Goal: Task Accomplishment & Management: Complete application form

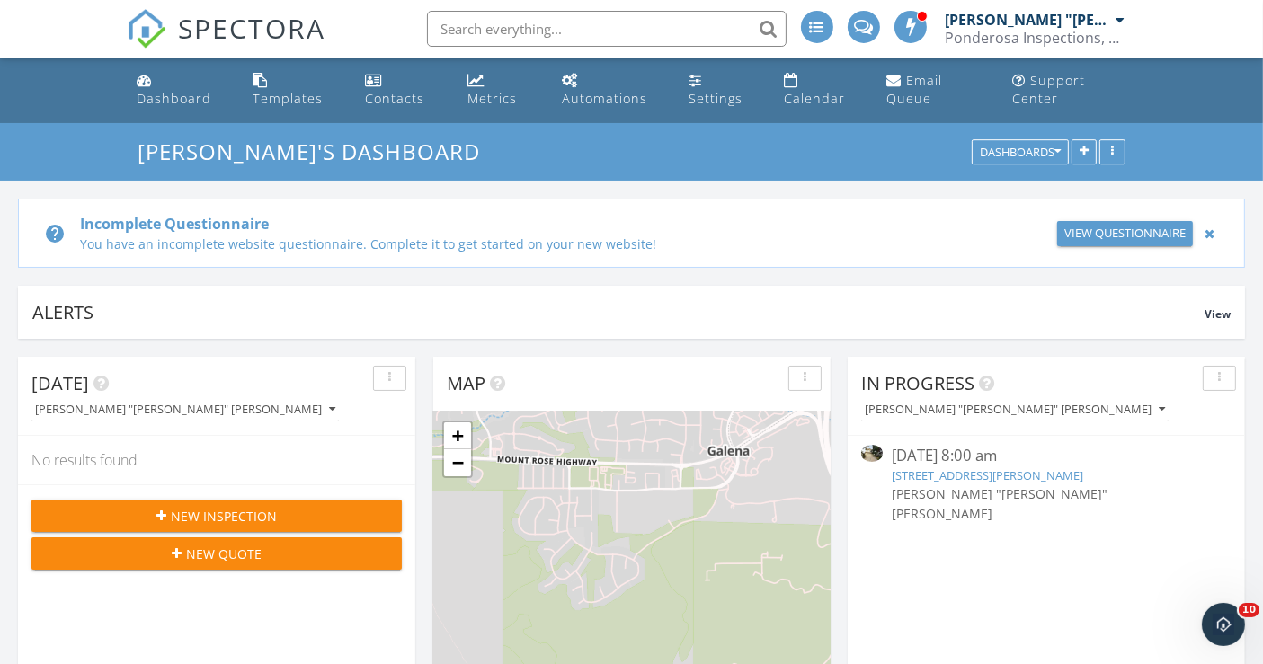
click at [940, 474] on link "609 Caughlin Glen, Reno, NV 89519" at bounding box center [986, 475] width 191 height 16
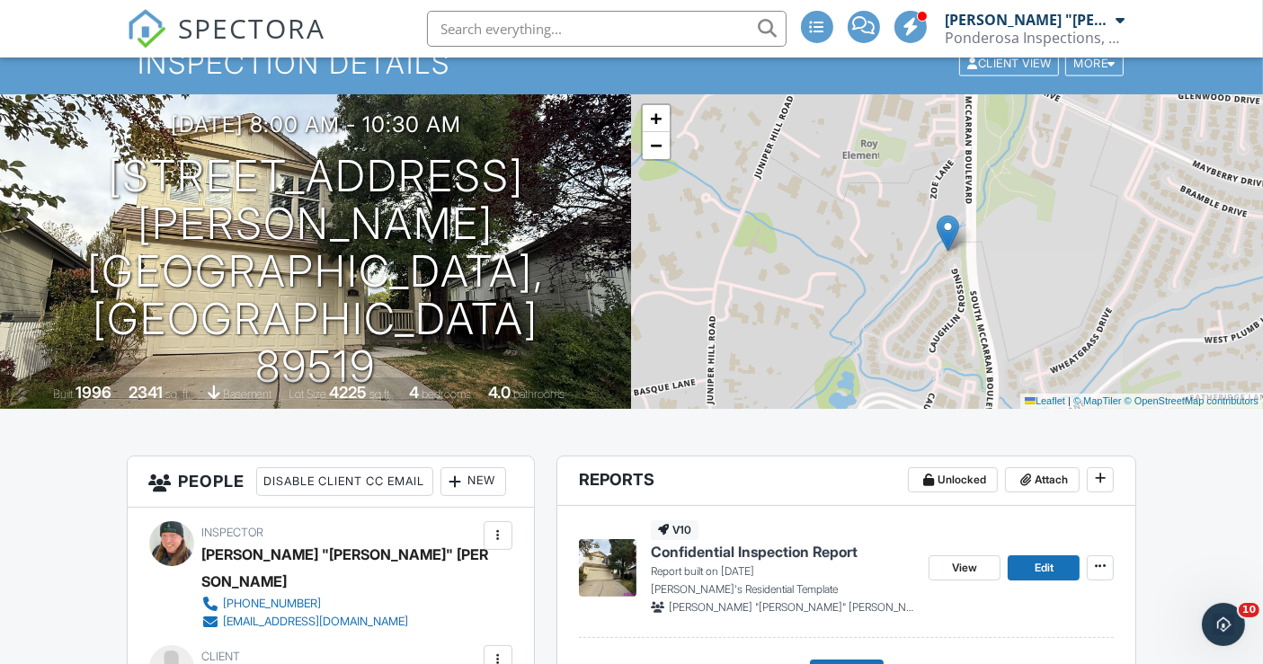
scroll to position [200, 0]
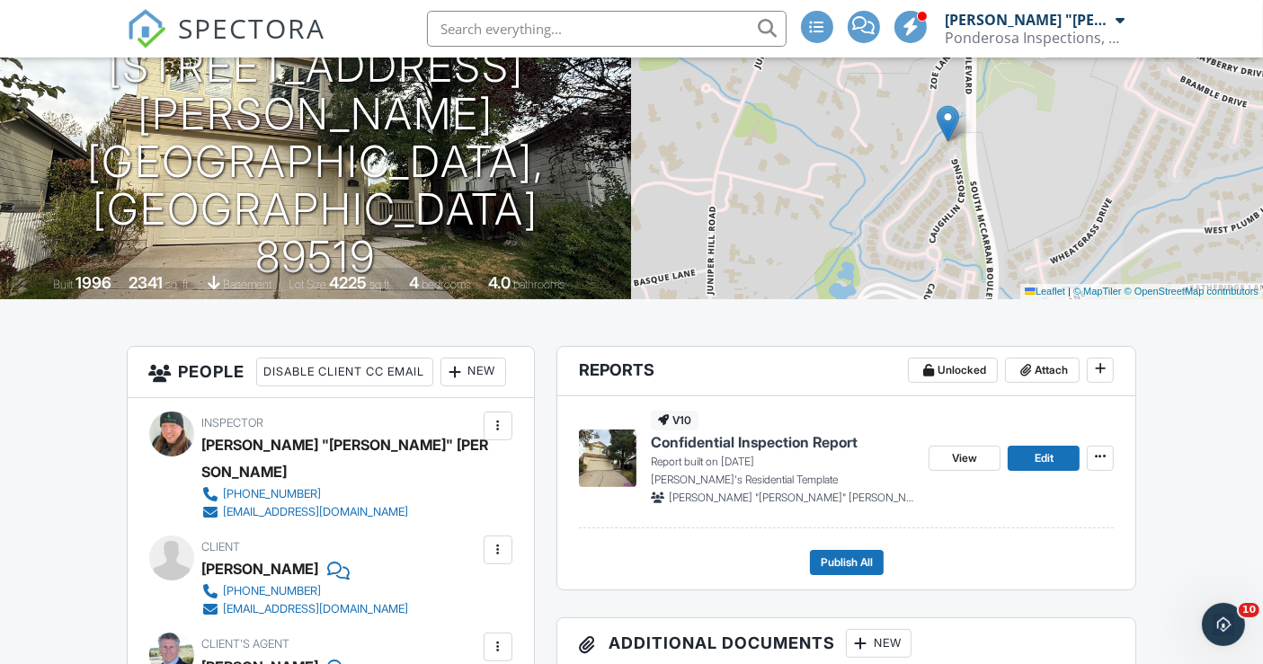
click at [790, 440] on span "Confidential Inspection Report" at bounding box center [754, 442] width 207 height 20
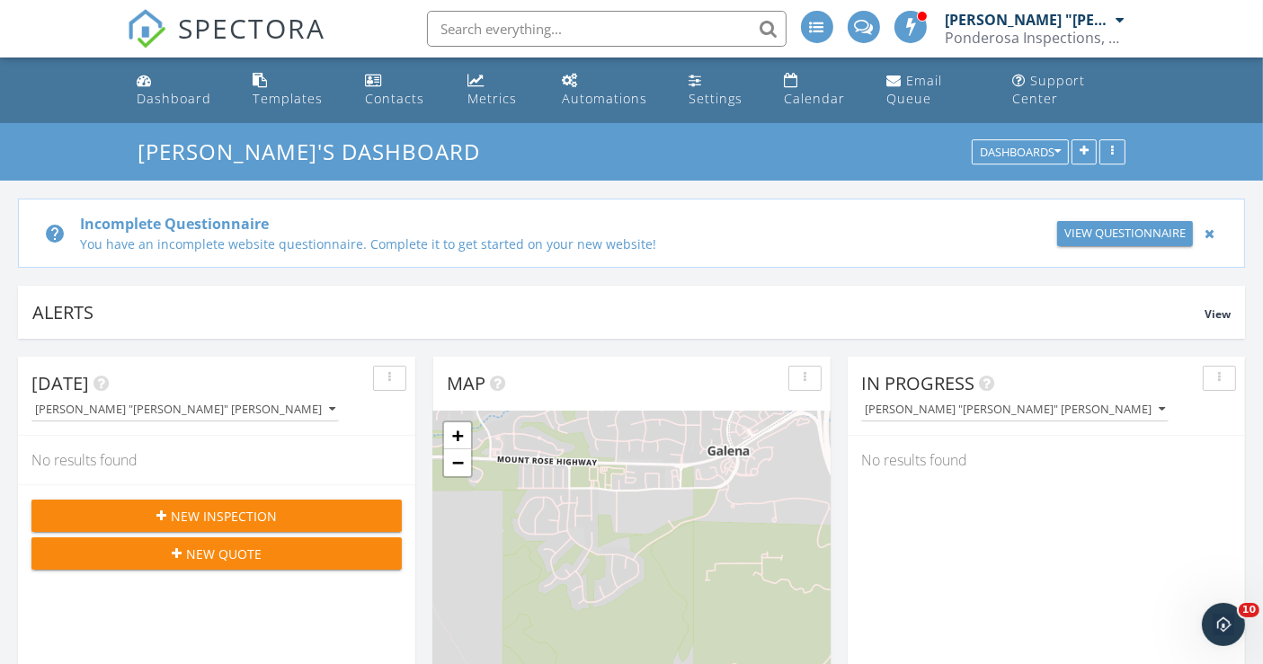
click at [1210, 229] on div at bounding box center [1209, 234] width 19 height 22
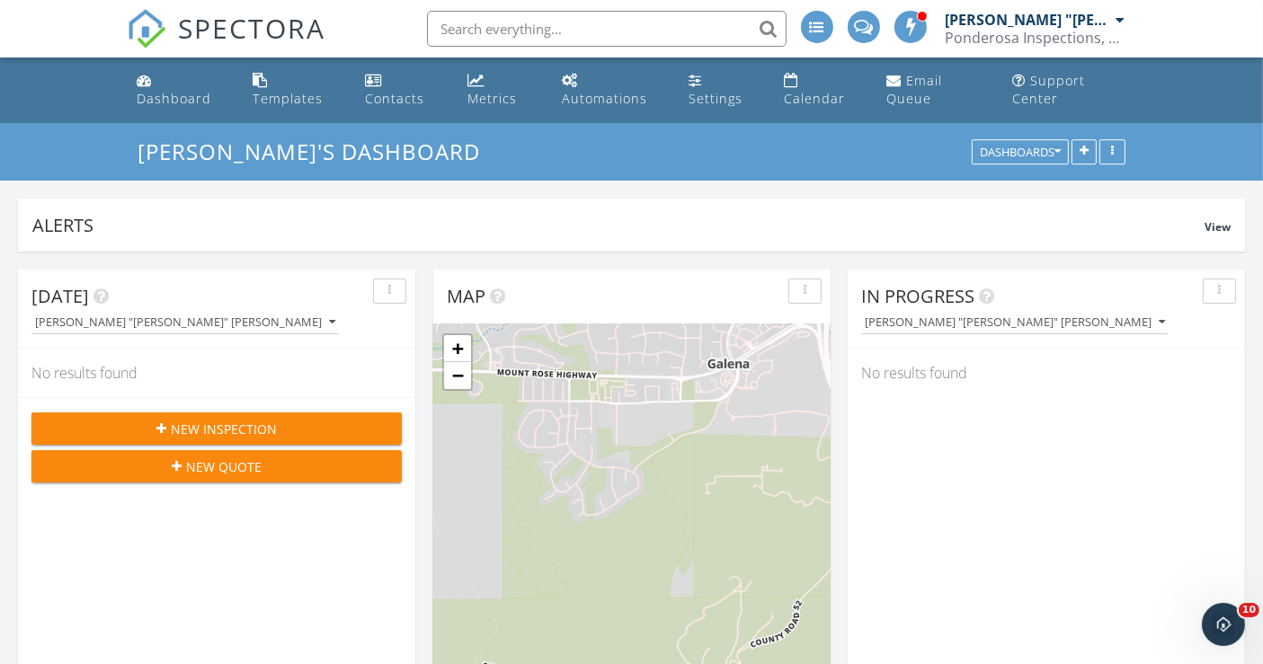
click at [267, 423] on span "New Inspection" at bounding box center [224, 429] width 106 height 19
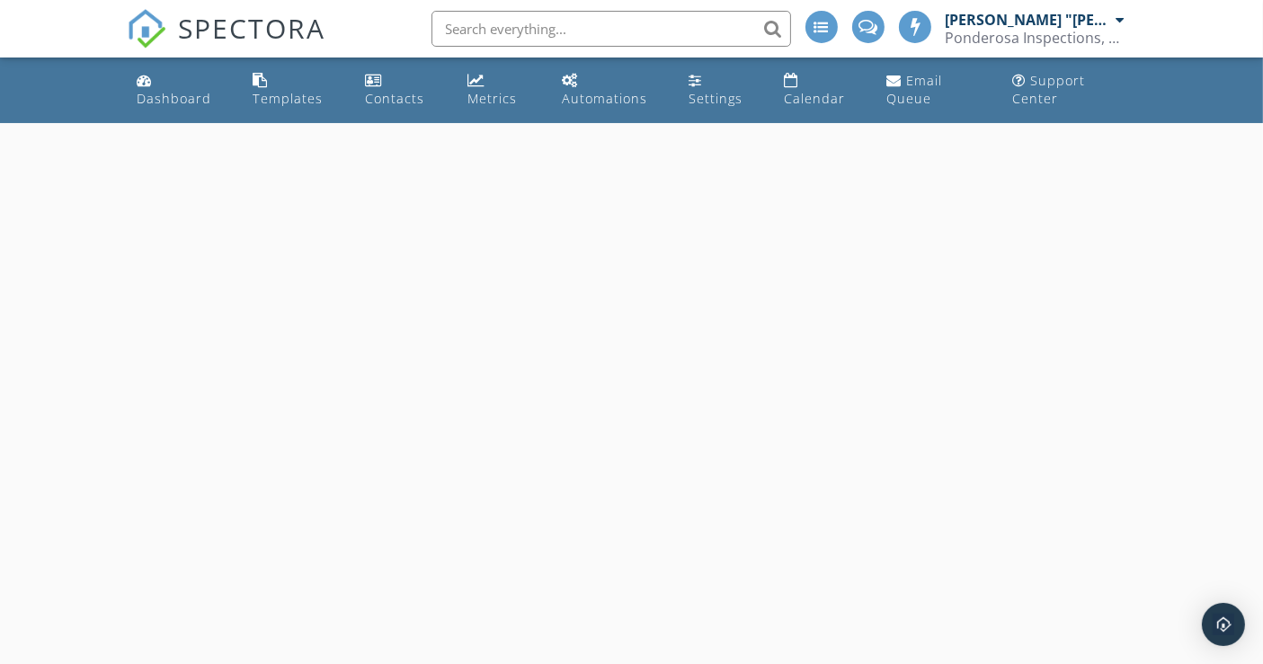
select select "8"
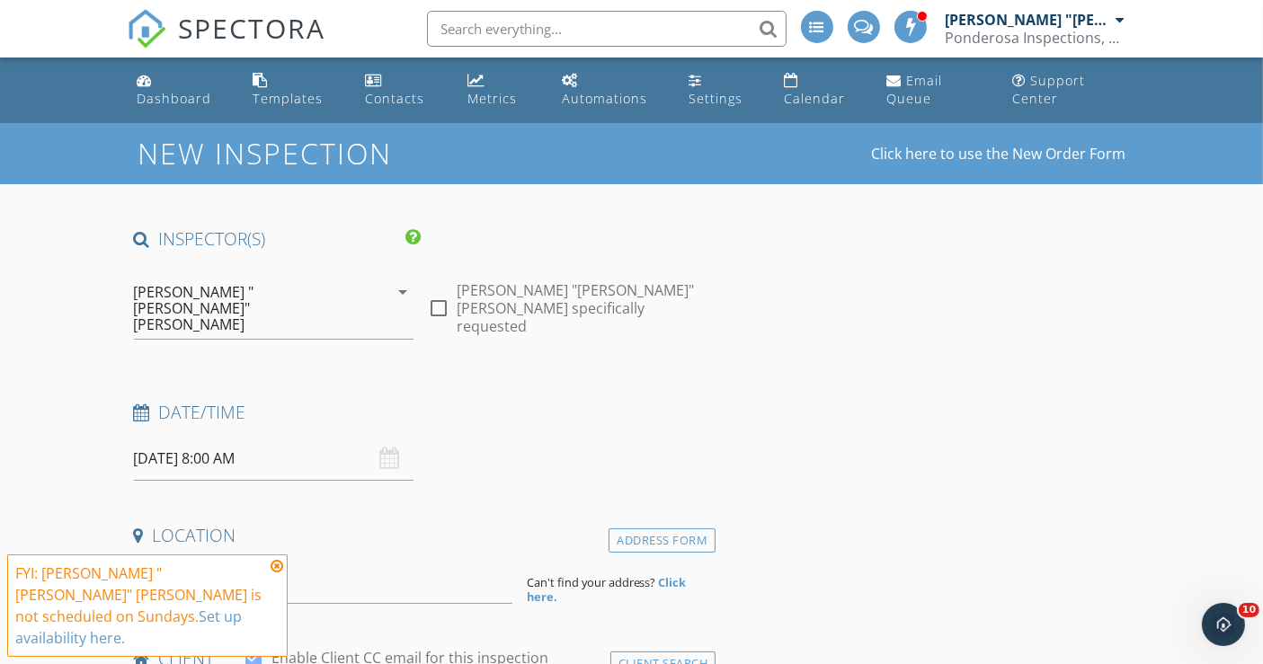
click at [200, 437] on input "09/28/2025 8:00 AM" at bounding box center [274, 459] width 280 height 44
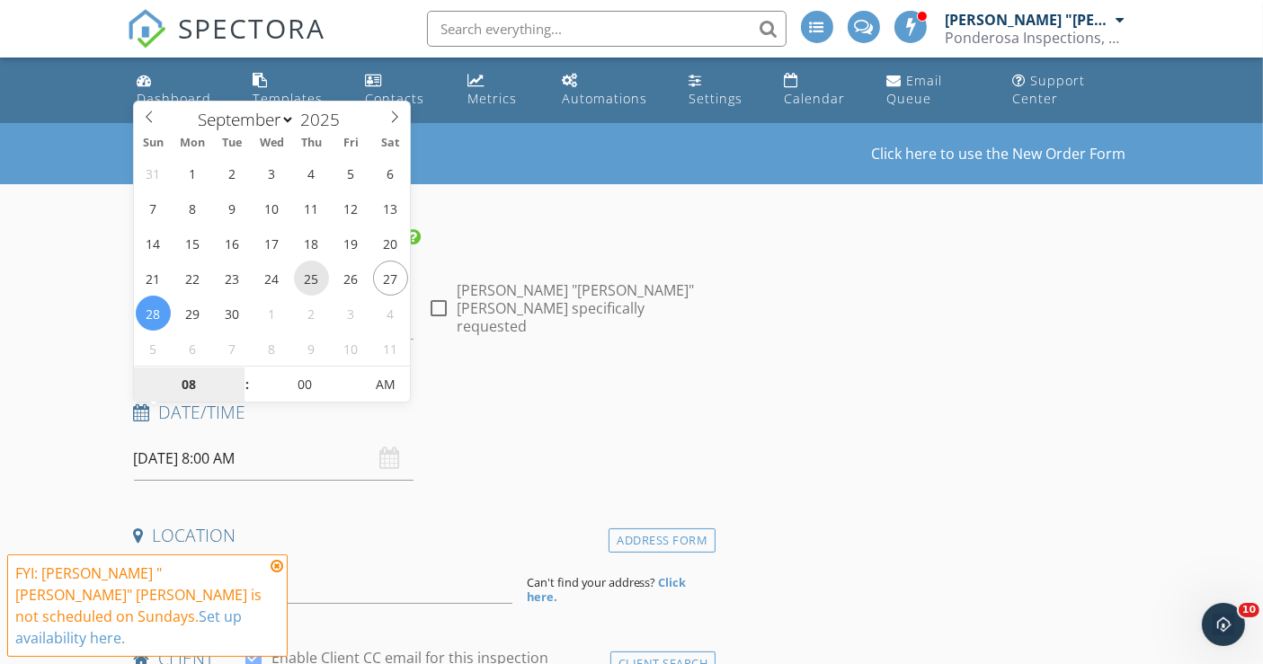
type input "09/25/2025 8:00 AM"
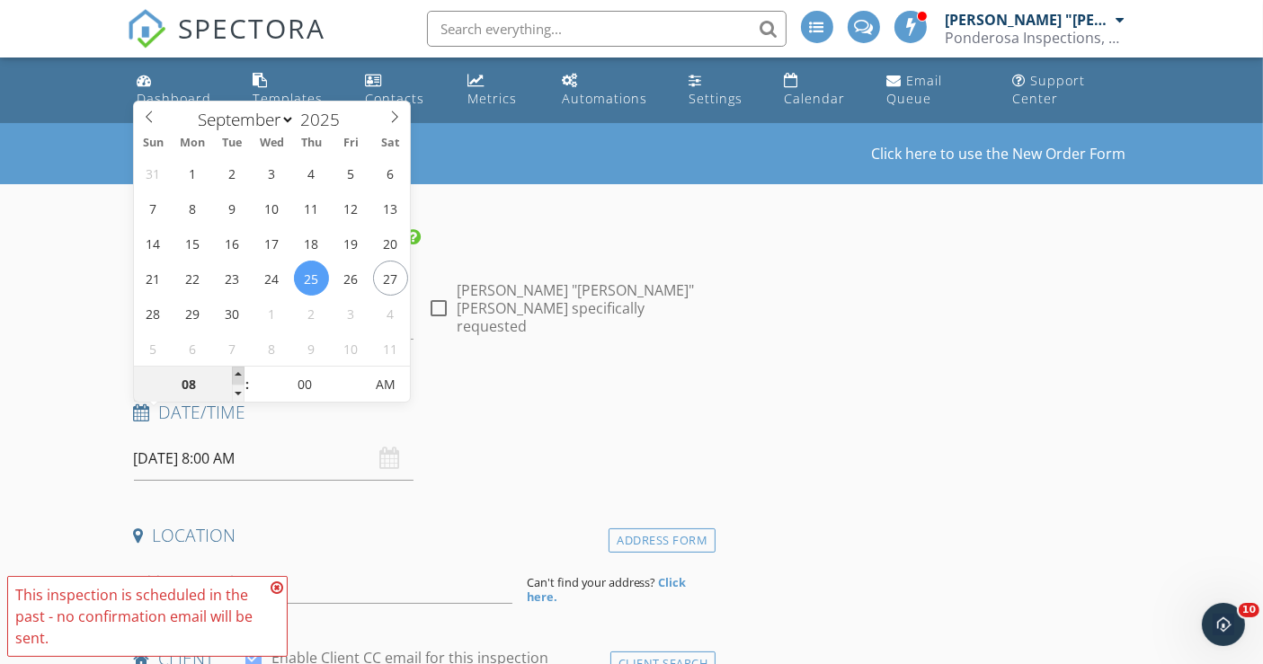
type input "09"
type input "09/25/2025 9:00 AM"
click at [237, 376] on span at bounding box center [238, 376] width 13 height 18
type input "10"
type input "09/25/2025 10:00 AM"
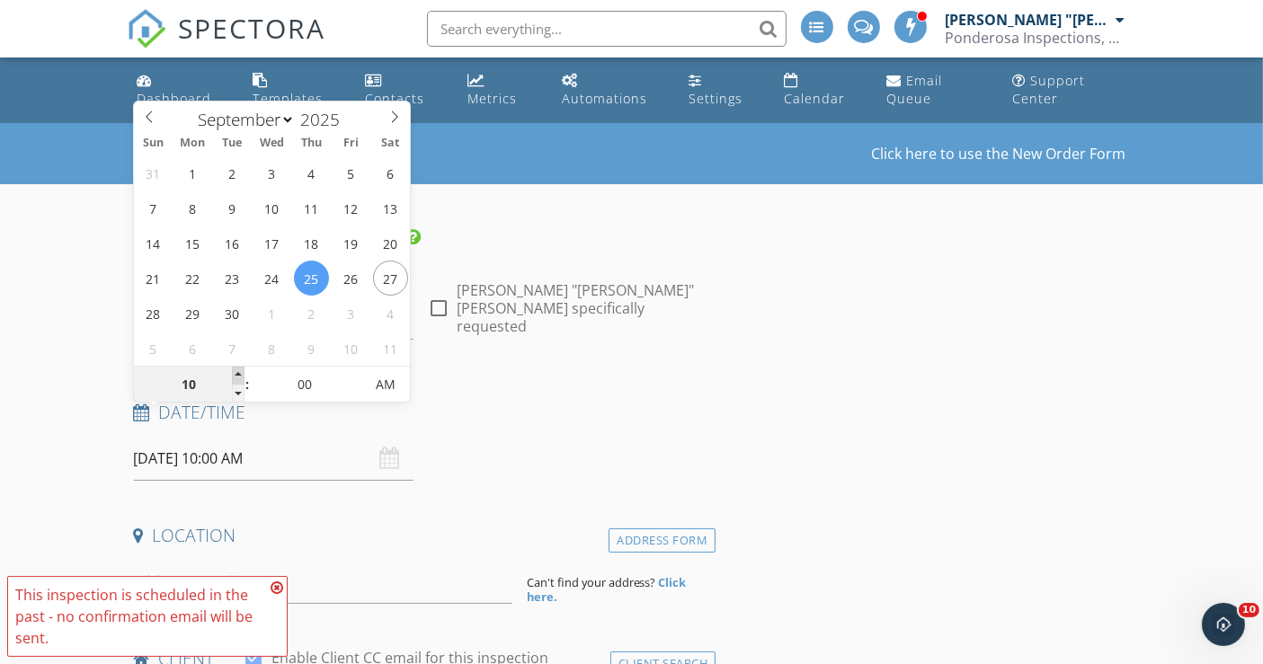
click at [237, 376] on span at bounding box center [238, 376] width 13 height 18
type input "11"
type input "09/25/2025 11:00 AM"
click at [237, 376] on span at bounding box center [238, 376] width 13 height 18
type input "05"
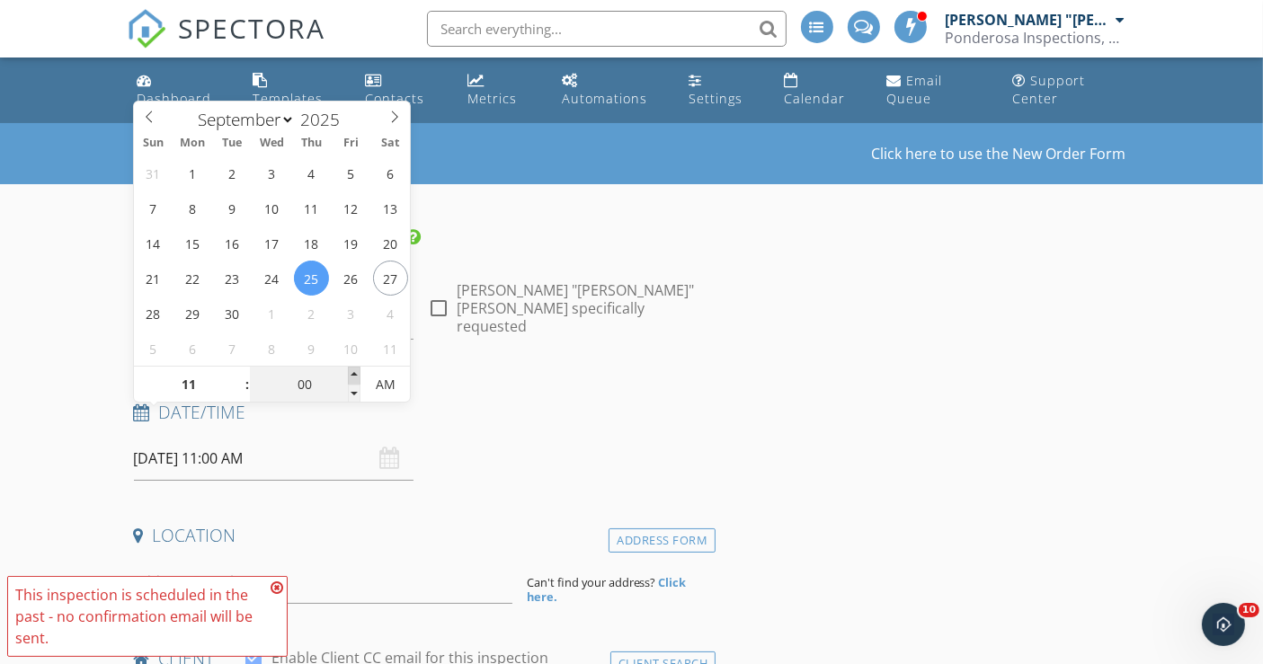
type input "09/25/2025 11:05 AM"
click at [351, 373] on span at bounding box center [354, 376] width 13 height 18
type input "10"
type input "09/25/2025 11:10 AM"
click at [351, 373] on span at bounding box center [354, 376] width 13 height 18
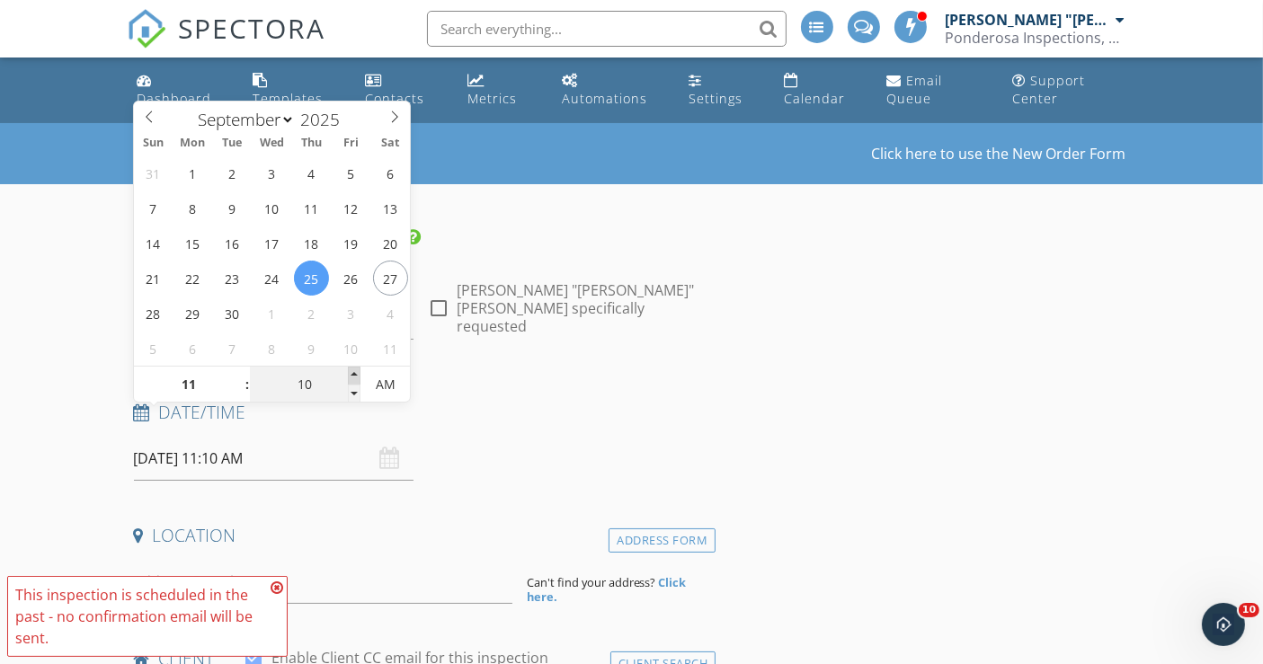
type input "15"
type input "09/25/2025 11:15 AM"
click at [351, 373] on span at bounding box center [354, 376] width 13 height 18
type input "20"
type input "09/25/2025 11:20 AM"
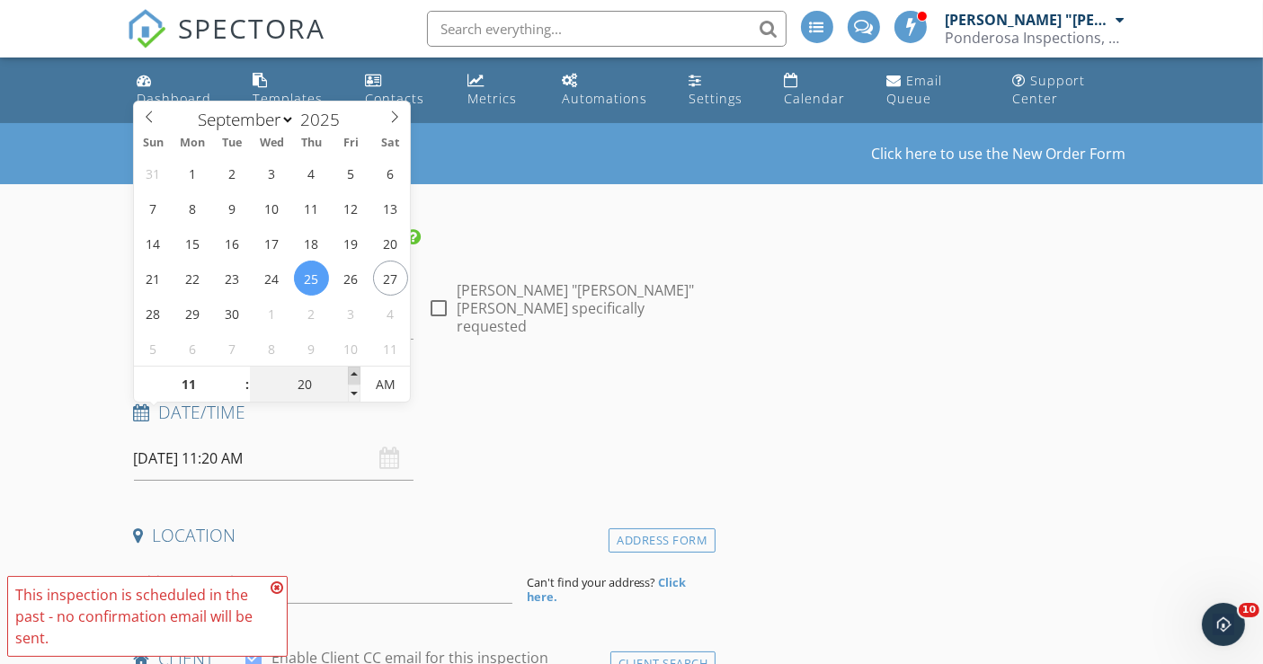
click at [351, 373] on span at bounding box center [354, 376] width 13 height 18
type input "25"
type input "09/25/2025 11:25 AM"
click at [351, 373] on span at bounding box center [354, 376] width 13 height 18
type input "30"
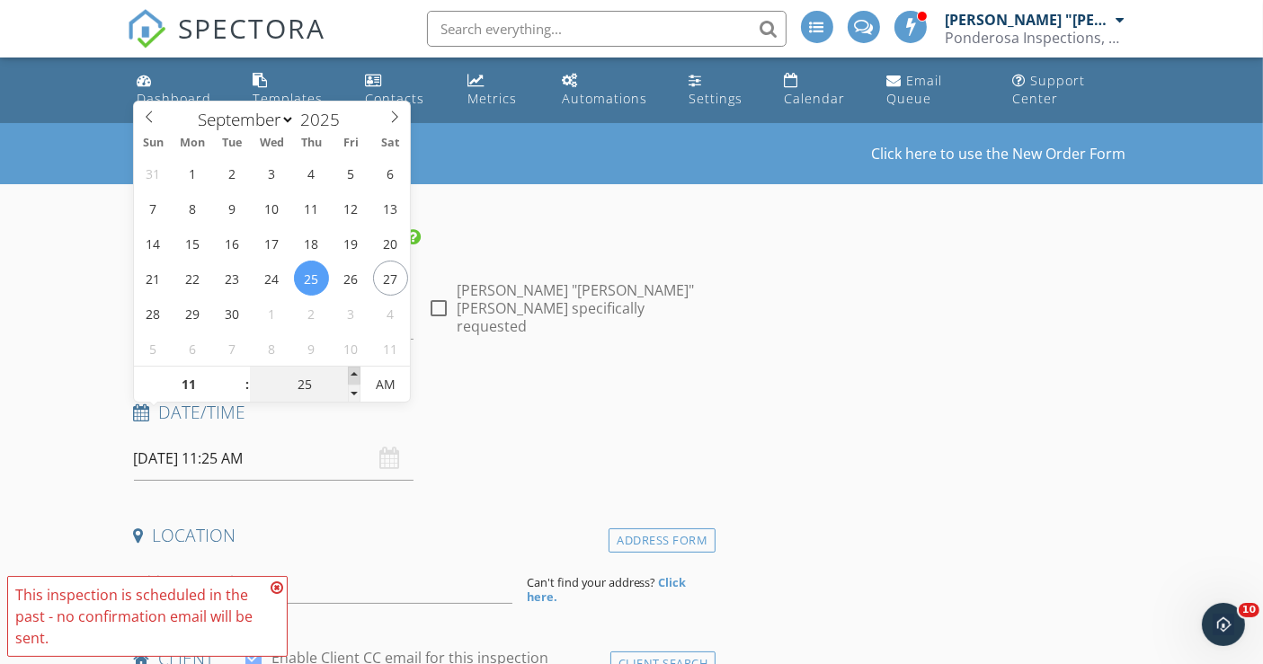
type input "[DATE] 11:30 AM"
click at [351, 373] on span at bounding box center [354, 376] width 13 height 18
click at [279, 589] on icon at bounding box center [277, 588] width 13 height 14
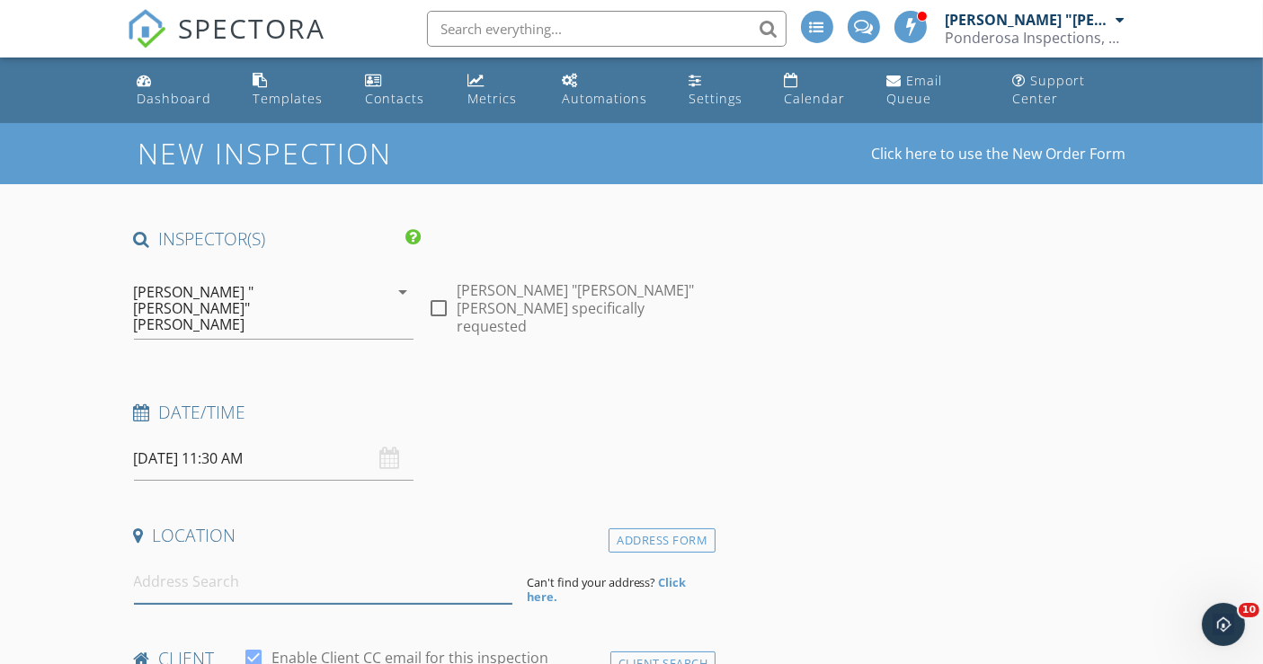
click at [254, 560] on input at bounding box center [323, 582] width 378 height 44
paste input "[STREET_ADDRESS]"
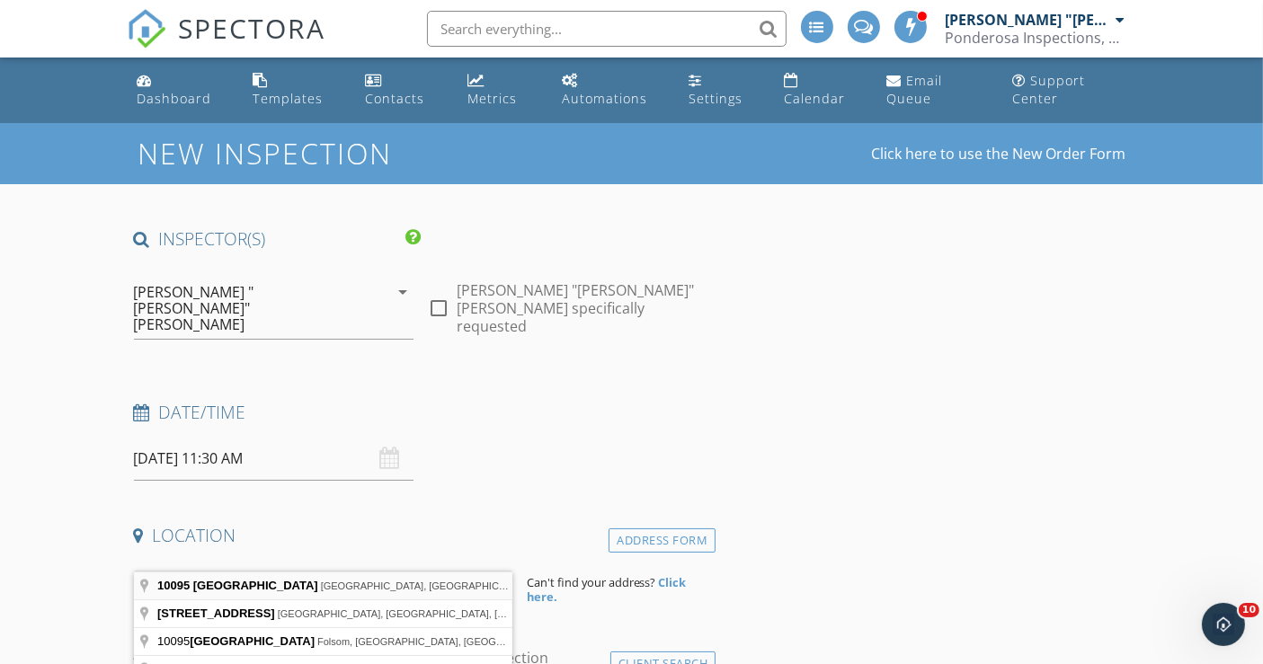
type input "10095 Cascade Falls Drive, Reno, NV, USA"
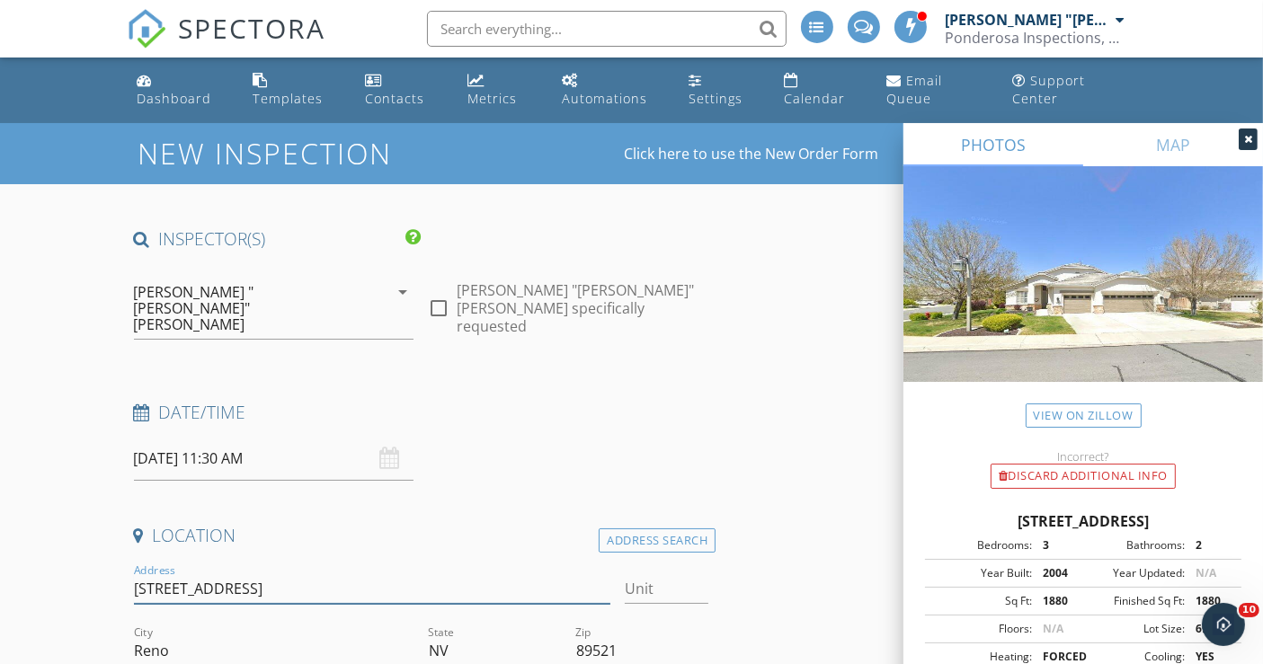
click at [289, 574] on input "10095 Cascade Falls Dr" at bounding box center [372, 589] width 476 height 30
type input "[STREET_ADDRESS]"
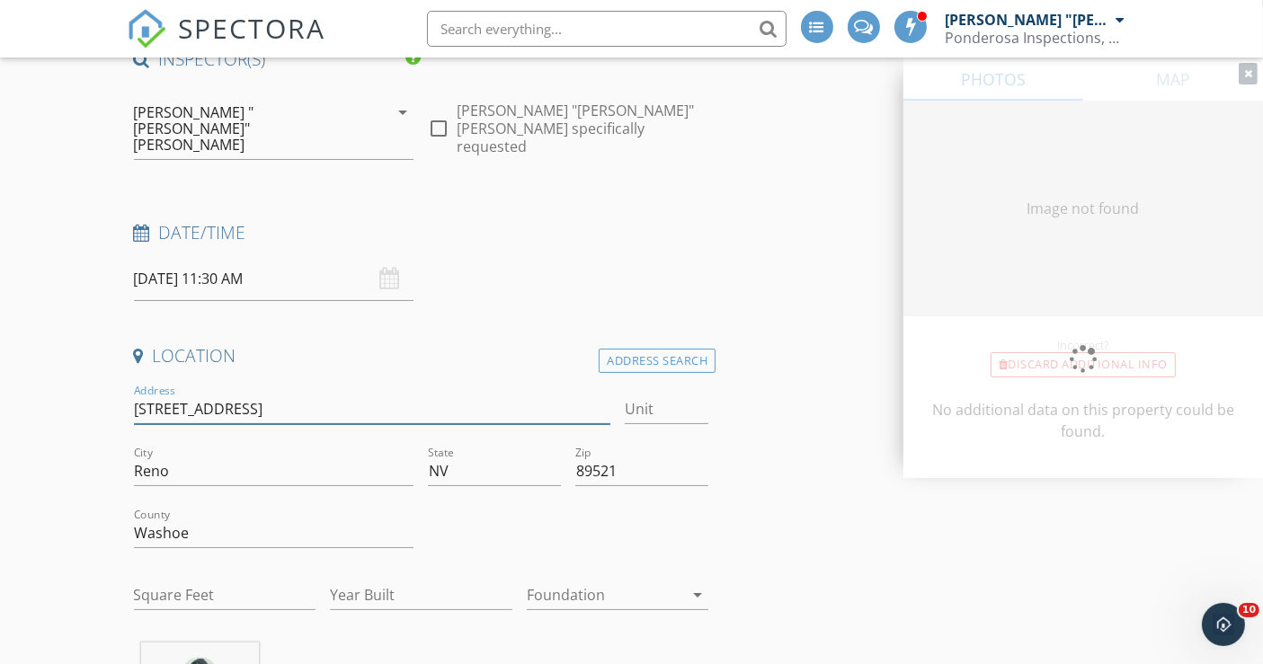
scroll to position [200, 0]
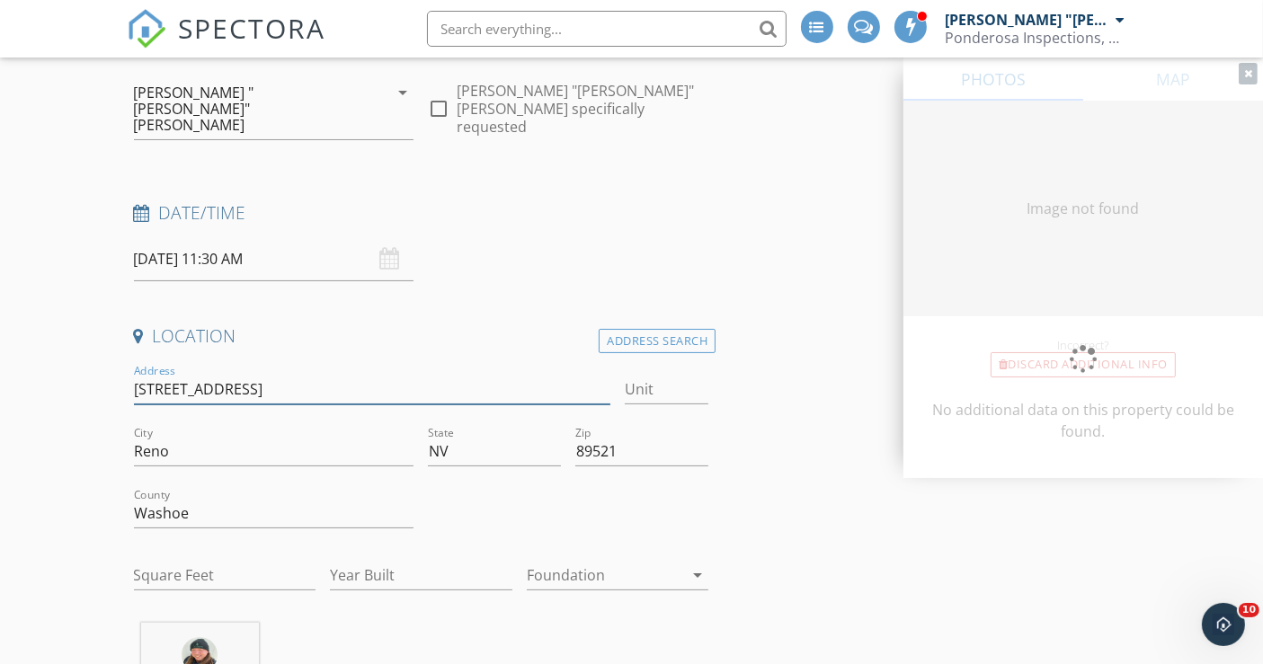
type input "1880"
type input "2004"
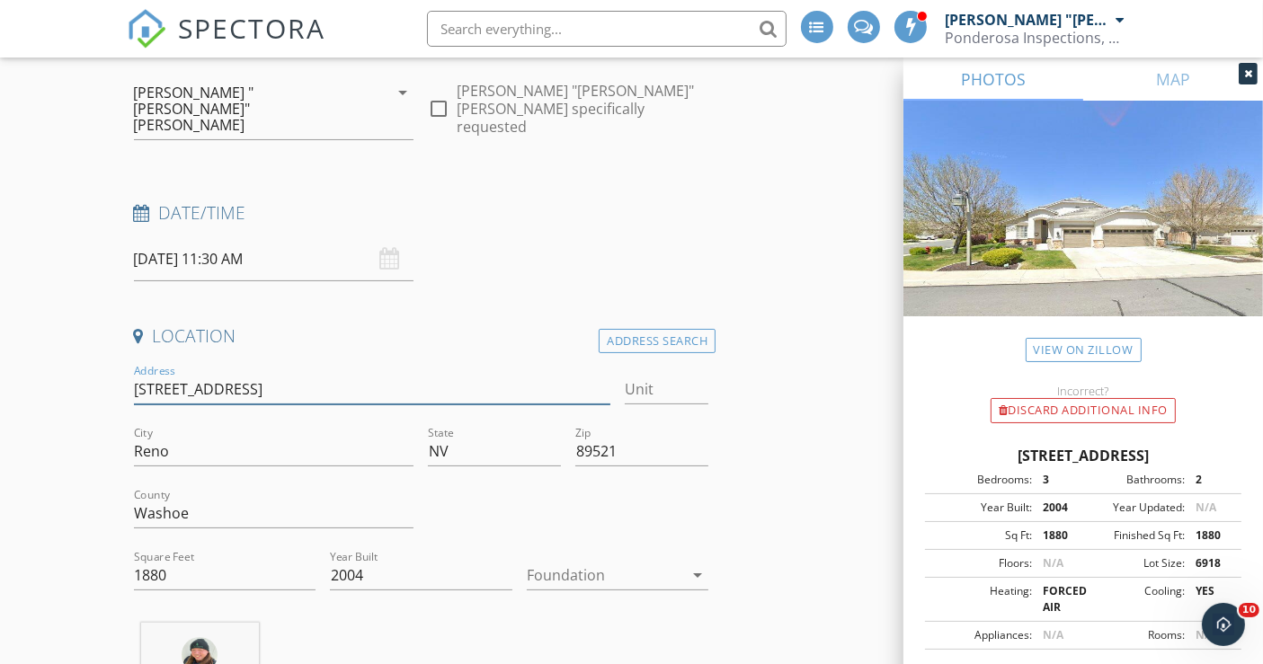
type input "[STREET_ADDRESS]"
click at [555, 561] on div at bounding box center [605, 575] width 157 height 29
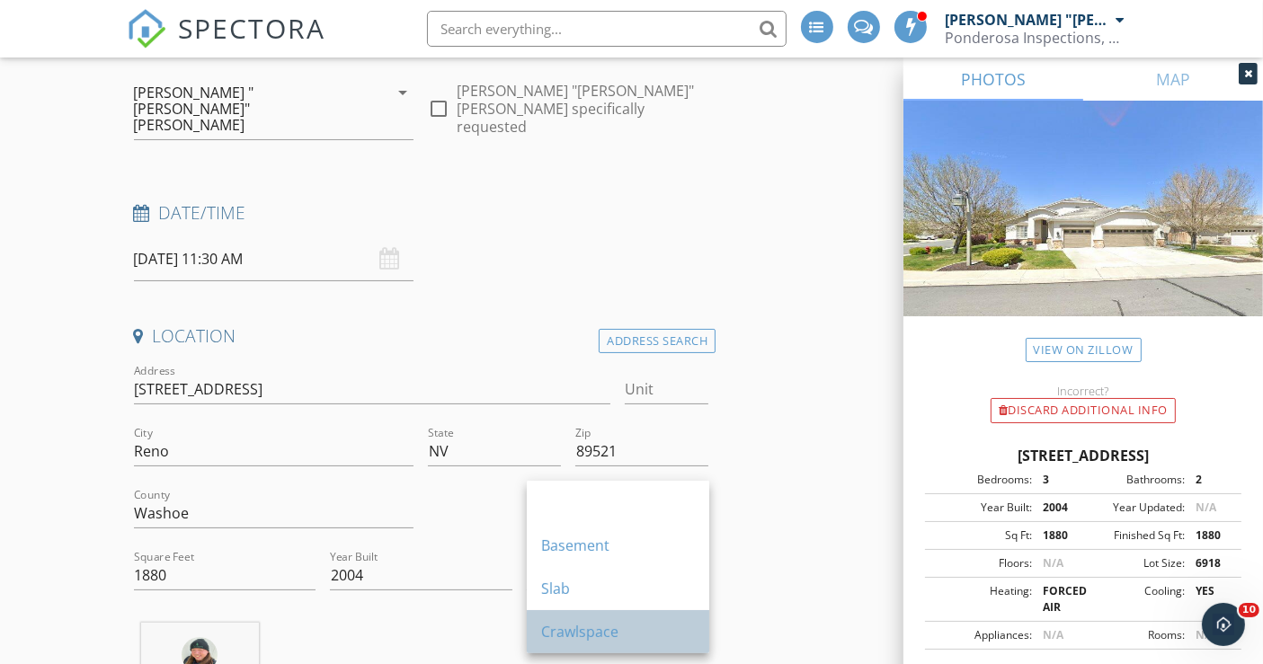
click at [556, 628] on div "Crawlspace" at bounding box center [618, 632] width 154 height 22
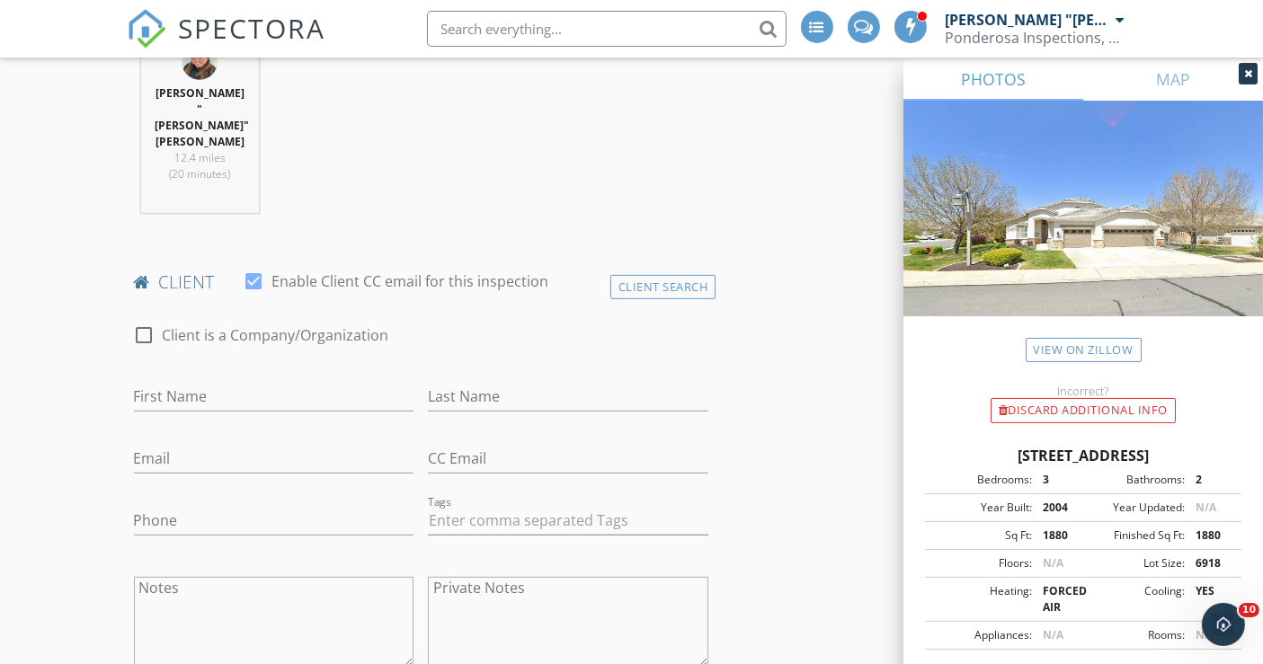
scroll to position [798, 0]
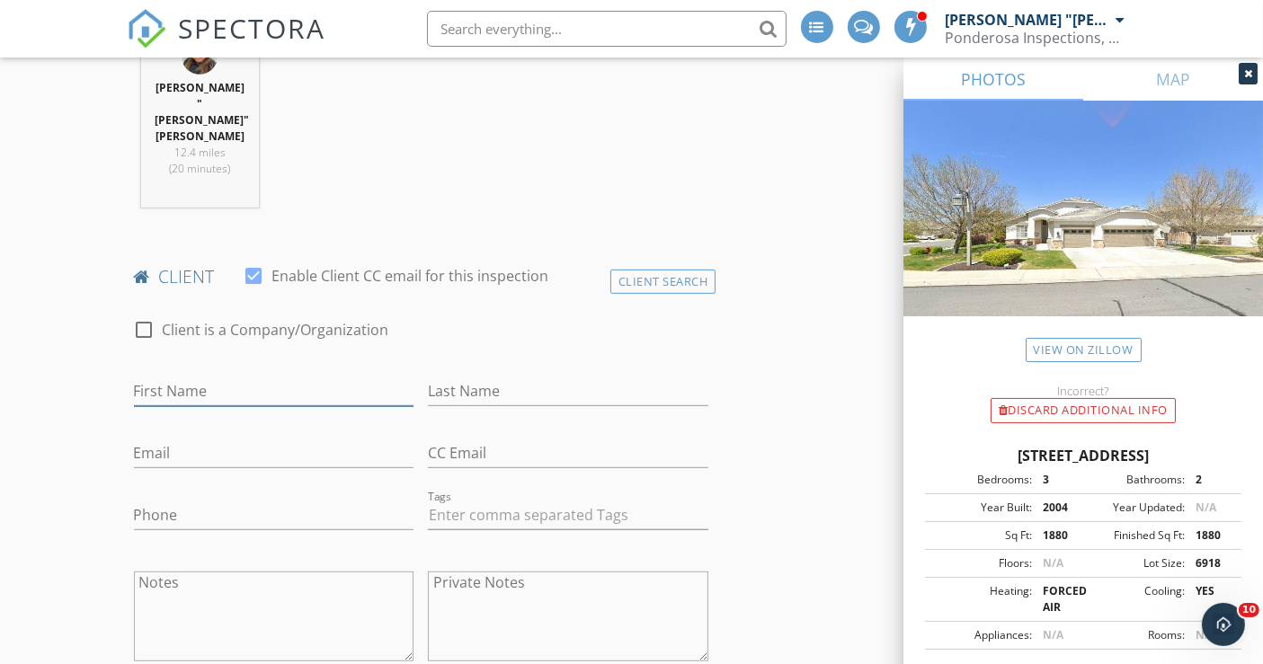
click at [192, 377] on input "First Name" at bounding box center [274, 392] width 280 height 30
type input "[PERSON_NAME]"
click at [453, 366] on div "Last Name" at bounding box center [568, 395] width 280 height 58
click at [454, 377] on input "Last Name" at bounding box center [568, 392] width 280 height 30
paste input "[PERSON_NAME]"
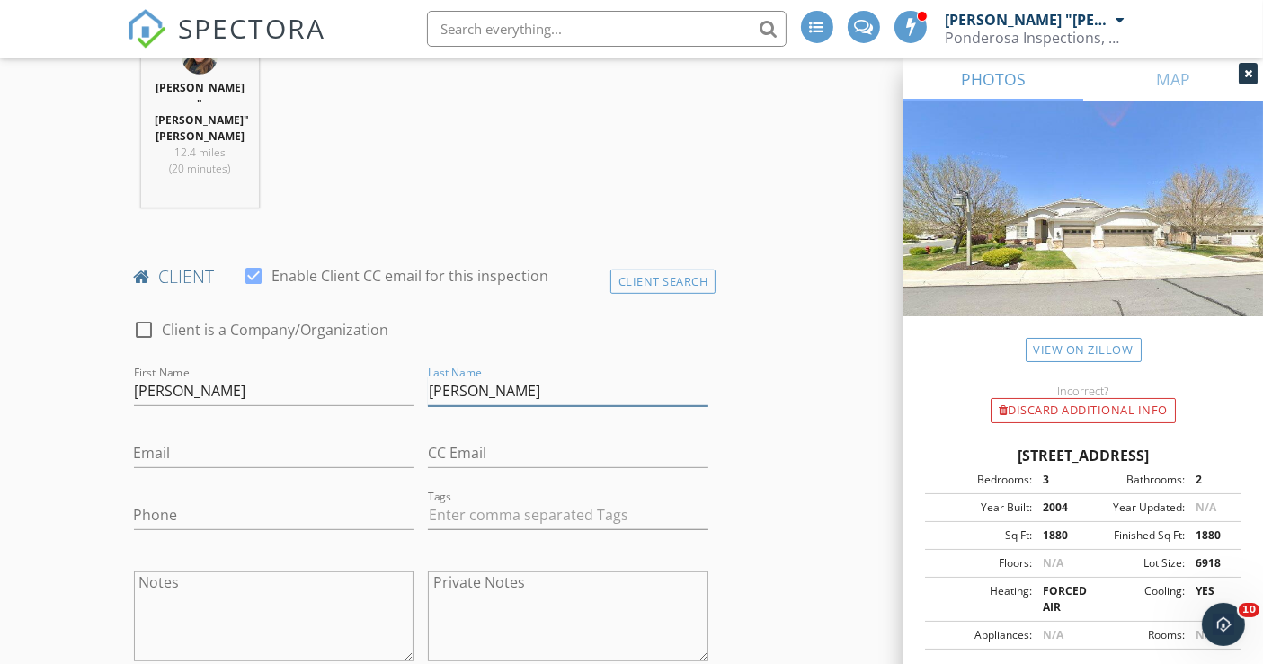
type input "[PERSON_NAME]"
click at [253, 439] on input "Email" at bounding box center [274, 454] width 280 height 30
paste input "[EMAIL_ADDRESS][DOMAIN_NAME]"
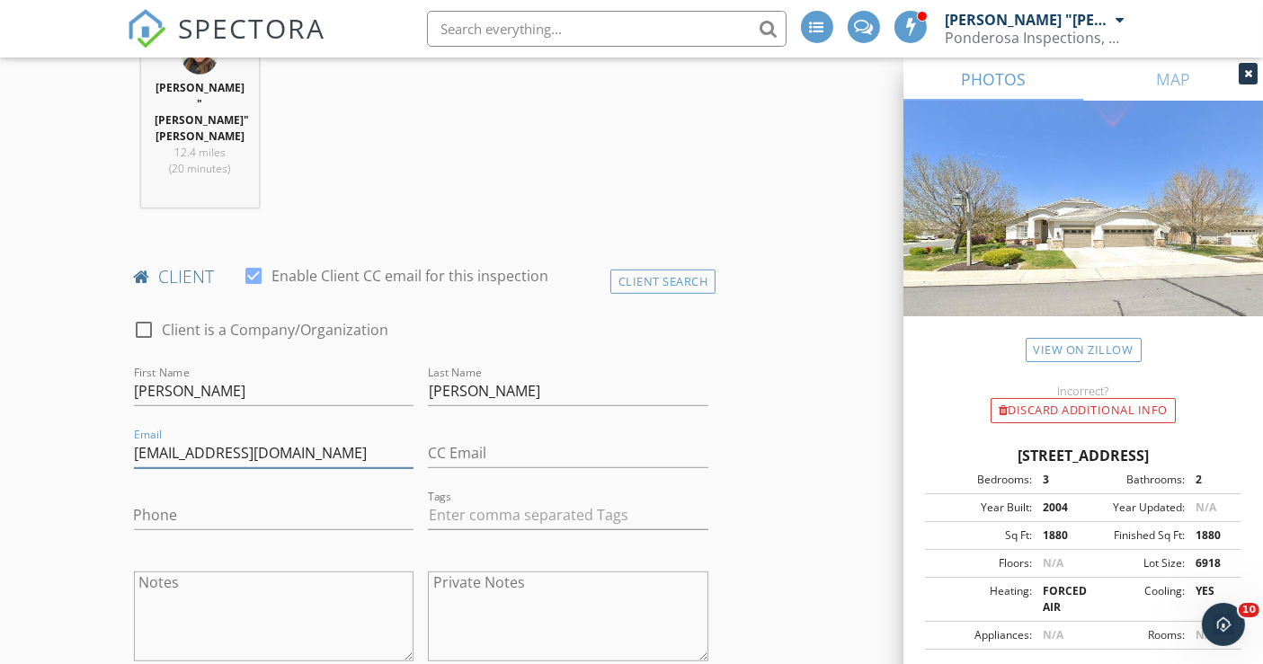
type input "[EMAIL_ADDRESS][DOMAIN_NAME]"
click at [250, 501] on input "Phone" at bounding box center [274, 516] width 280 height 30
paste input "[PHONE_NUMBER]"
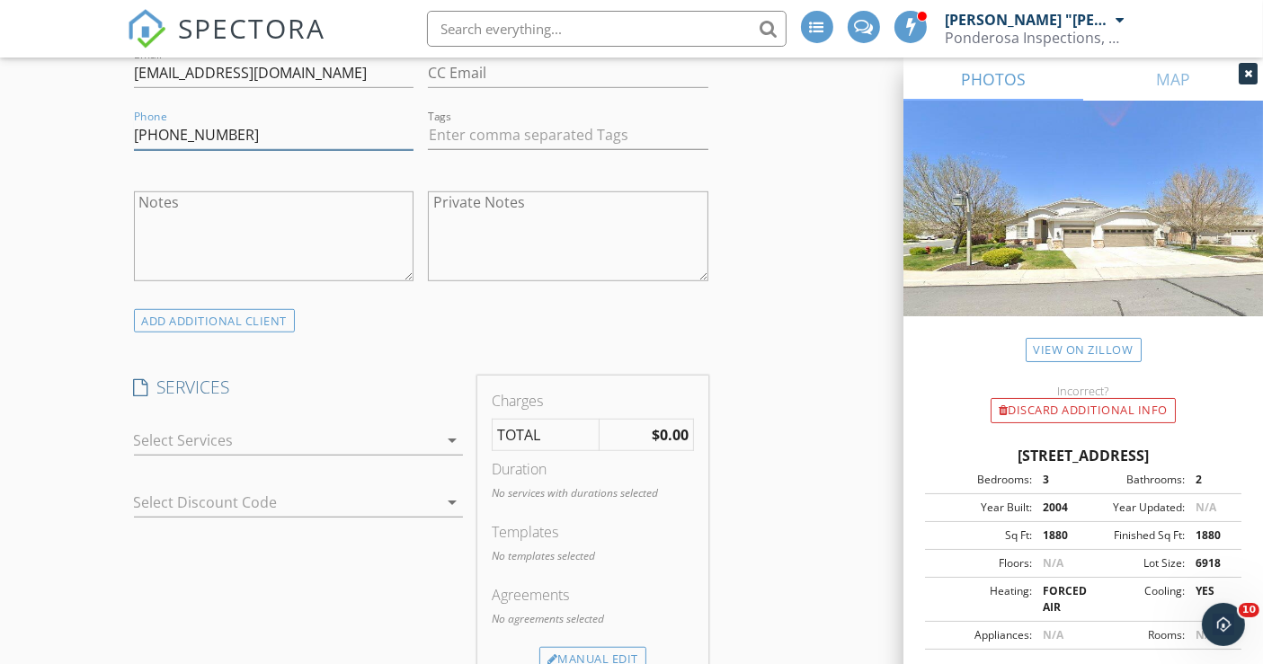
scroll to position [1198, 0]
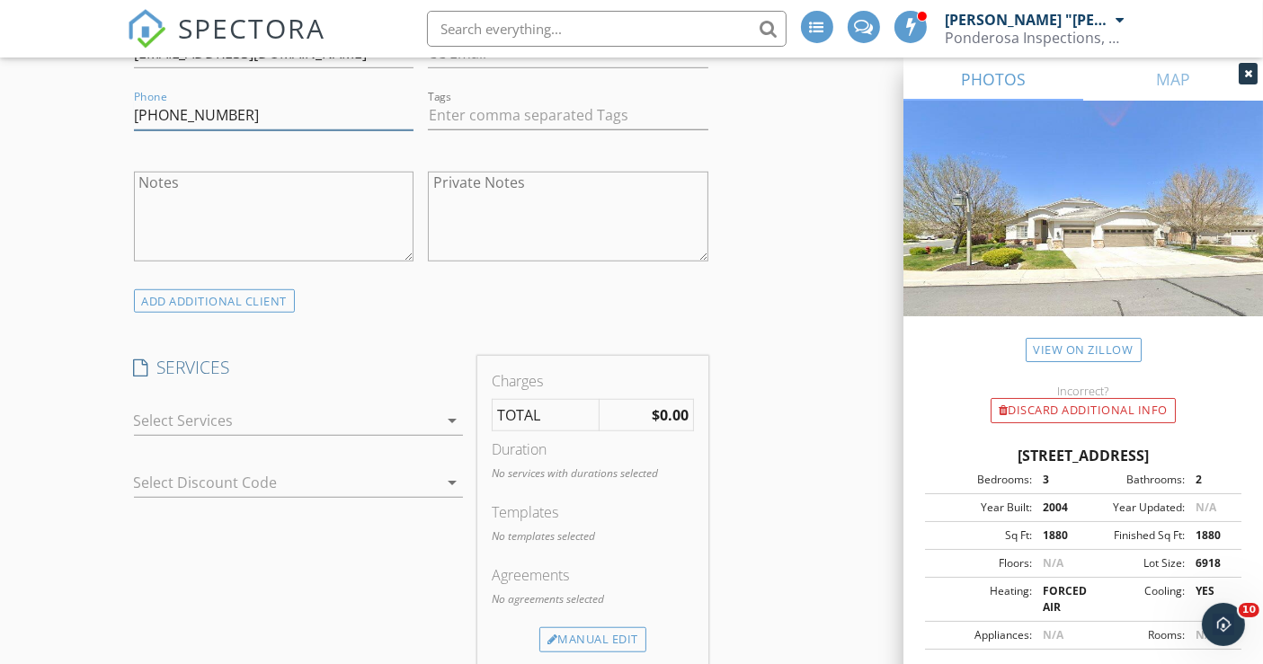
type input "[PHONE_NUMBER]"
click at [201, 406] on div at bounding box center [286, 420] width 304 height 29
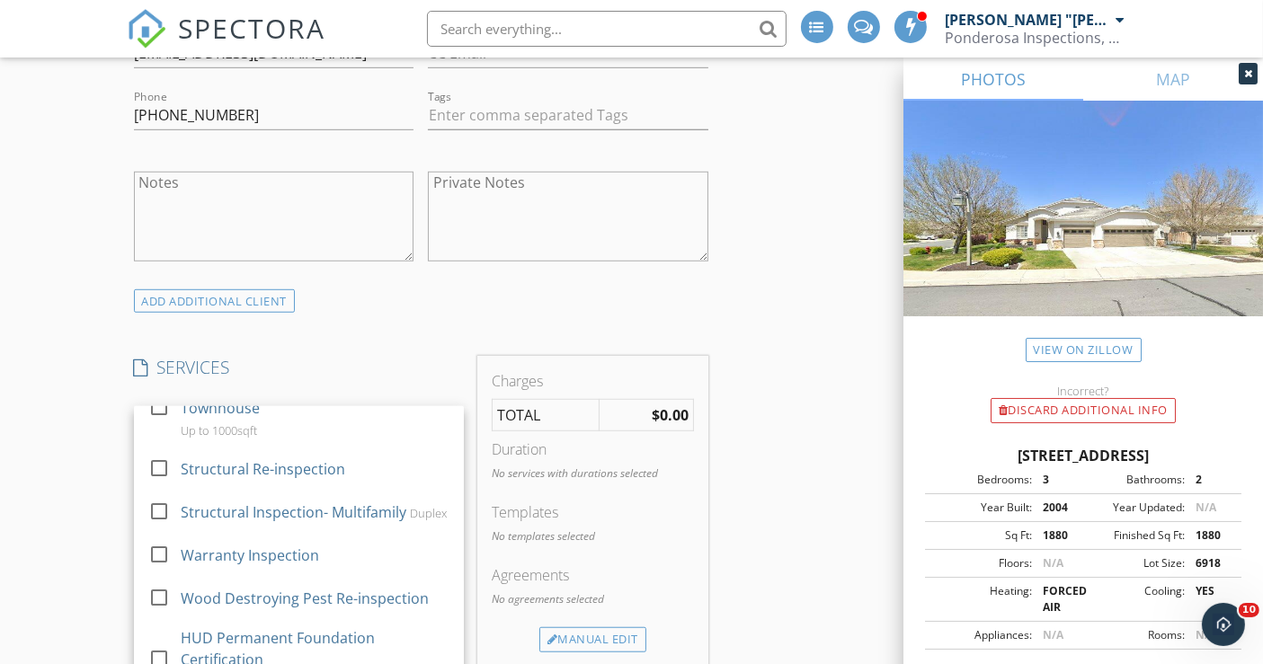
scroll to position [466, 0]
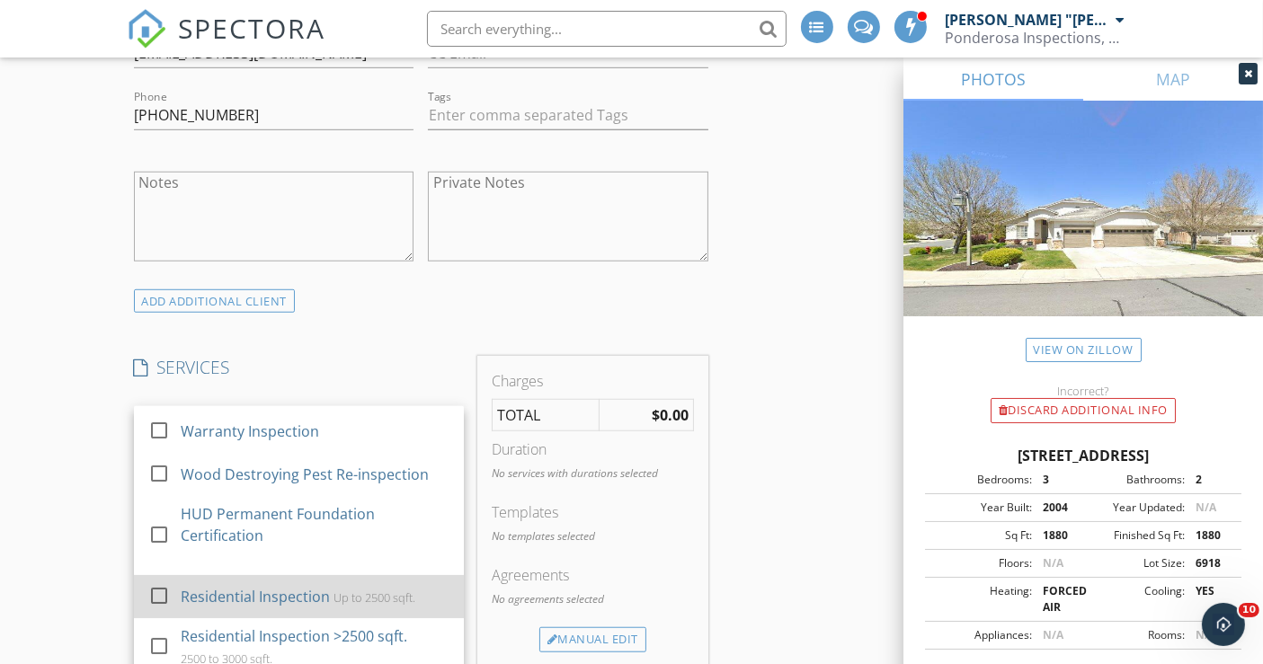
click at [264, 586] on div "Residential Inspection" at bounding box center [254, 597] width 149 height 22
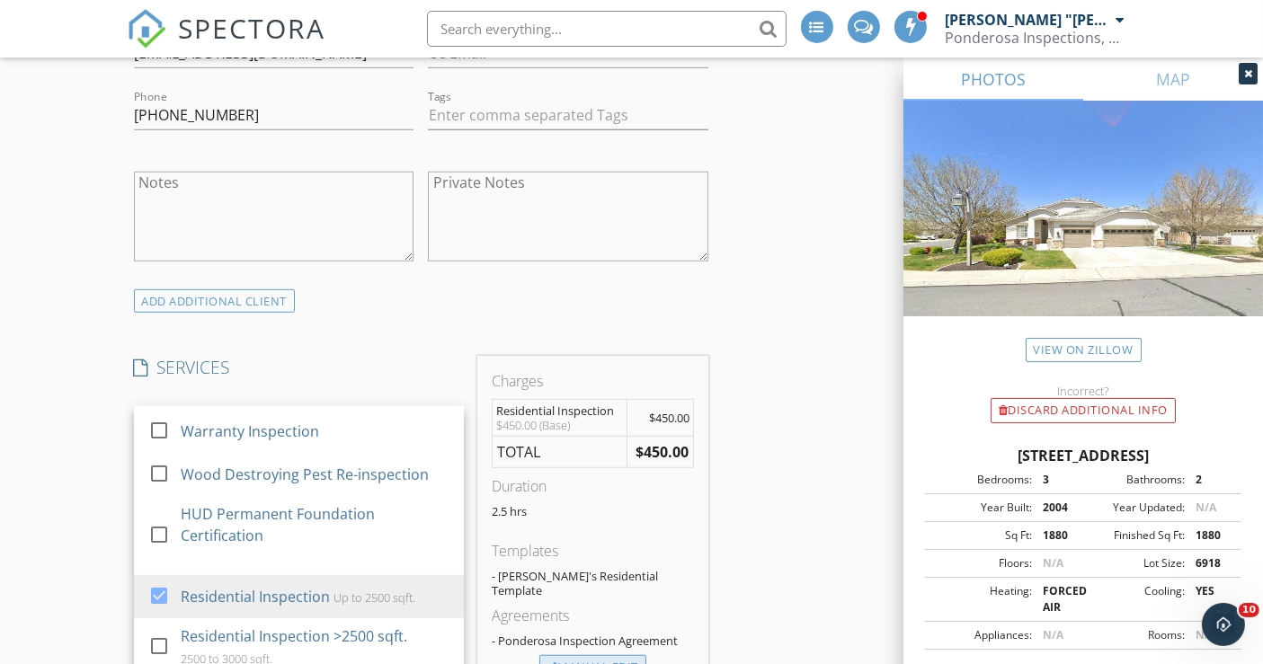
click at [590, 655] on div "Manual Edit" at bounding box center [592, 667] width 107 height 25
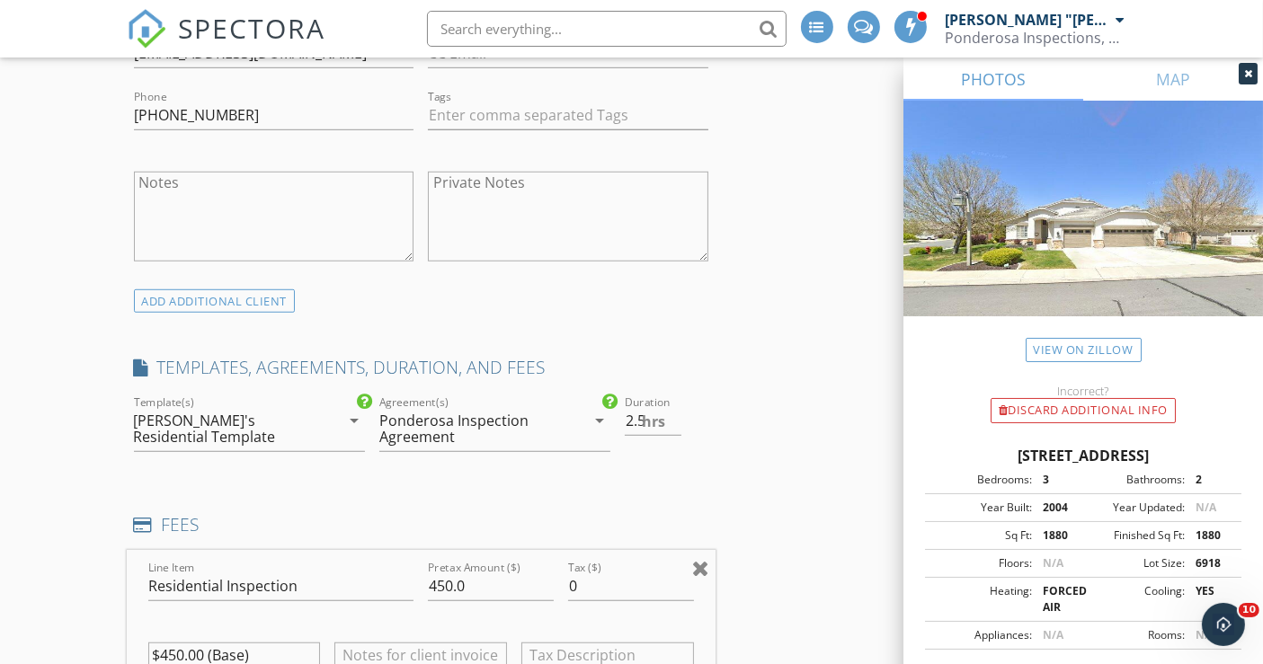
click at [698, 557] on div at bounding box center [700, 568] width 17 height 22
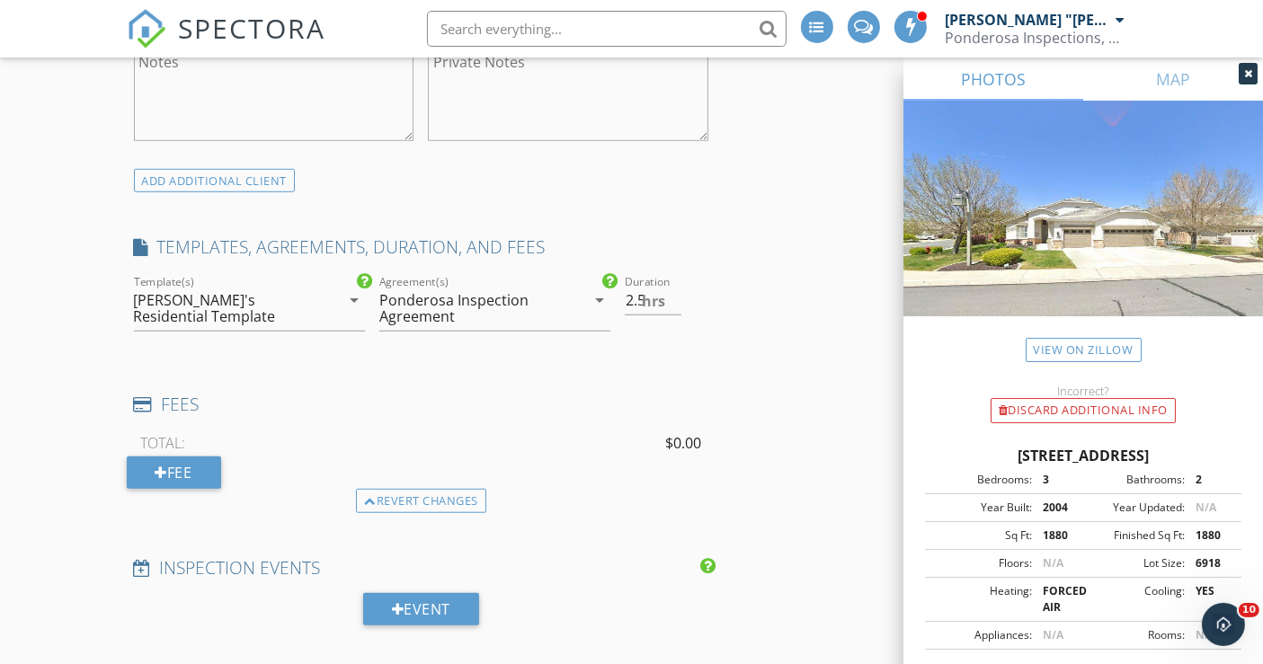
scroll to position [1397, 0]
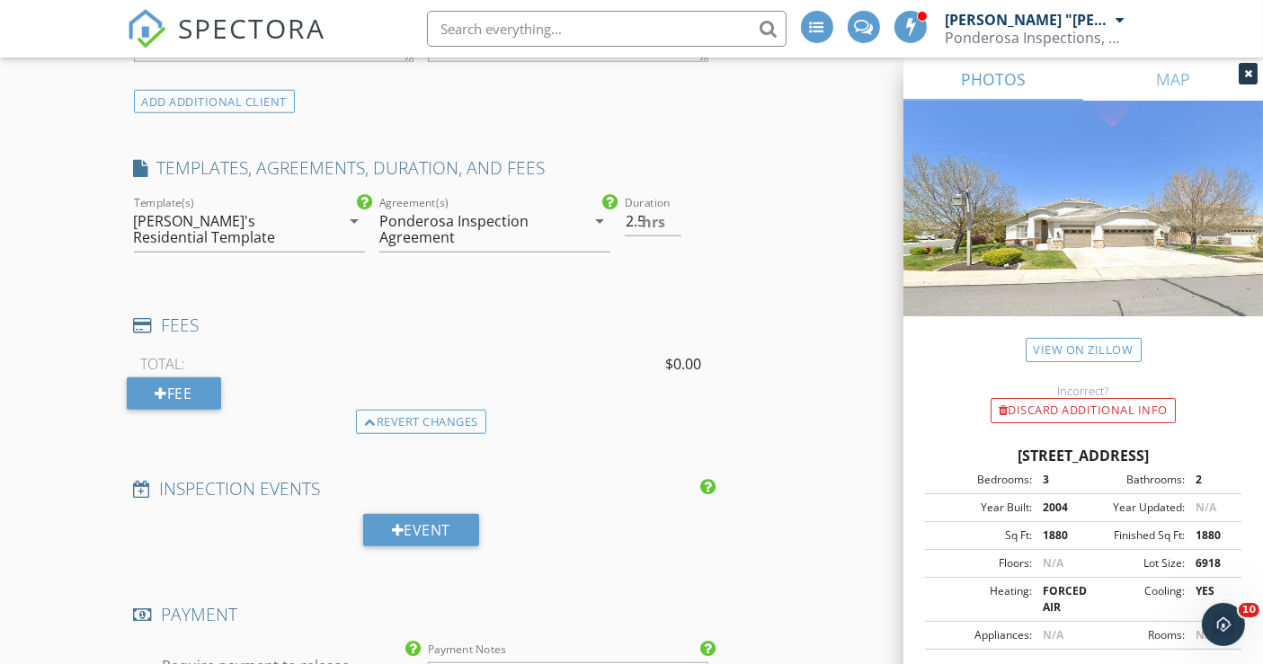
click at [146, 660] on div at bounding box center [144, 675] width 31 height 31
checkbox input "false"
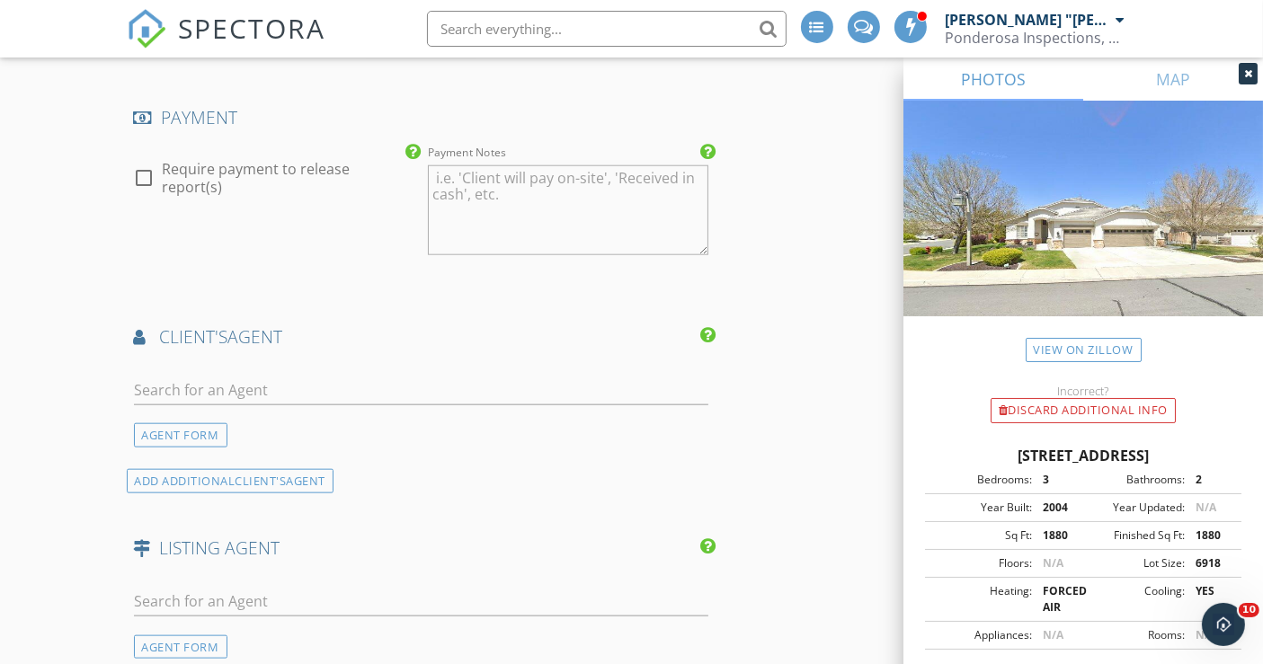
scroll to position [1897, 0]
click at [224, 373] on input "text" at bounding box center [421, 388] width 575 height 30
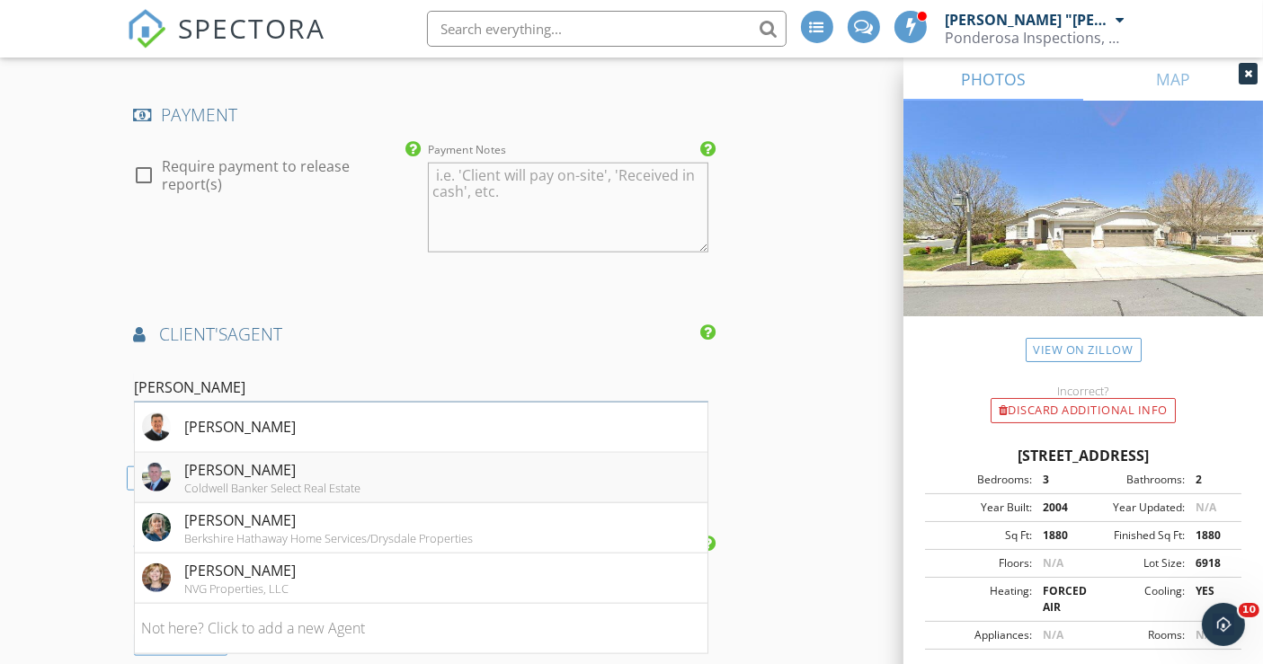
type input "[PERSON_NAME]"
click at [200, 459] on div "[PERSON_NAME]" at bounding box center [273, 470] width 176 height 22
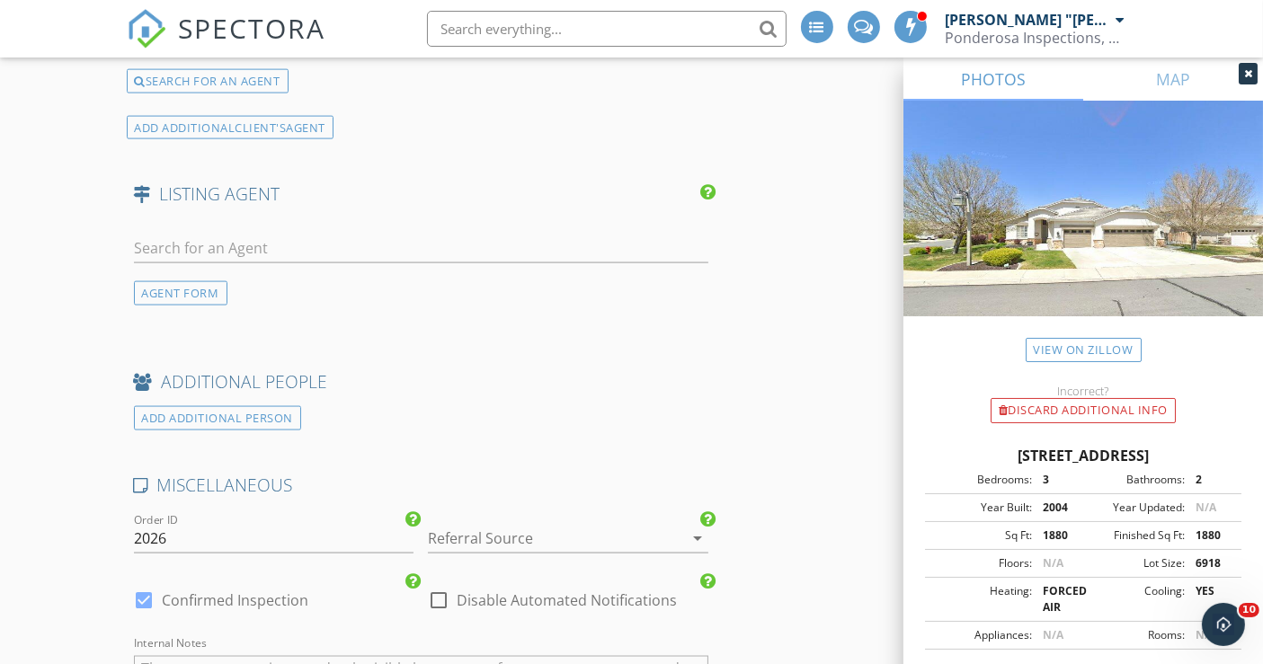
scroll to position [2595, 0]
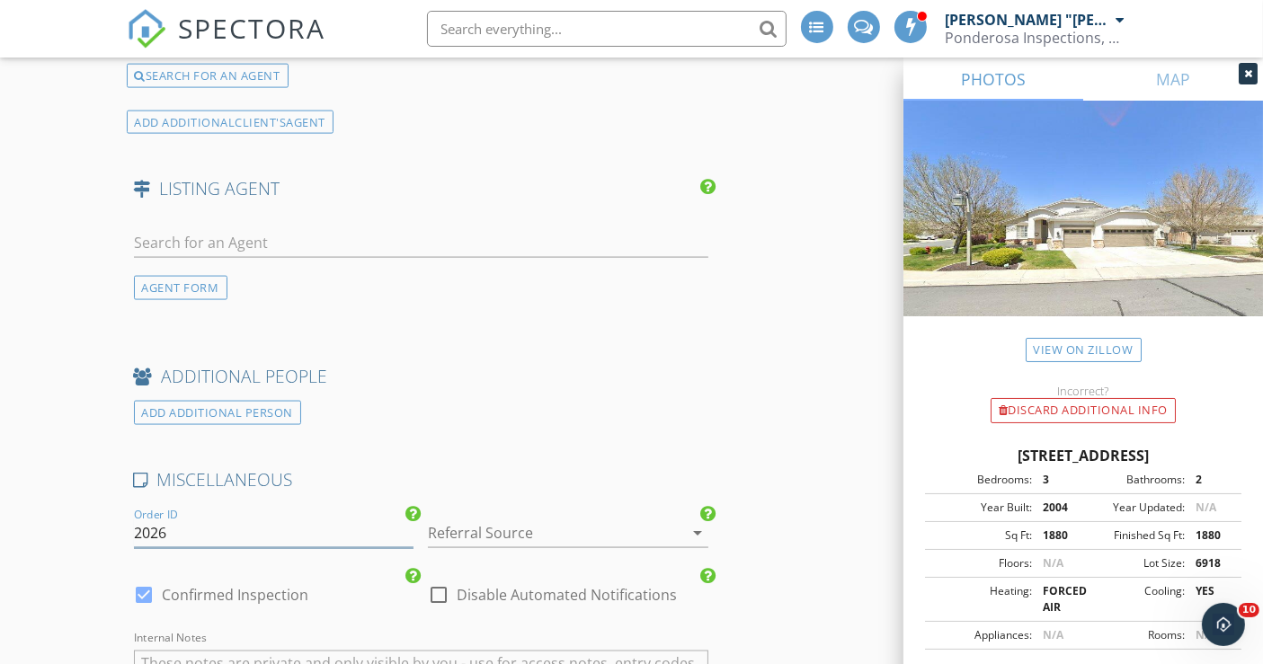
drag, startPoint x: 138, startPoint y: 474, endPoint x: 169, endPoint y: 474, distance: 30.6
click at [169, 519] on input "2026" at bounding box center [274, 534] width 280 height 30
type input "2025-09-25-002"
click at [502, 519] on div at bounding box center [543, 533] width 230 height 29
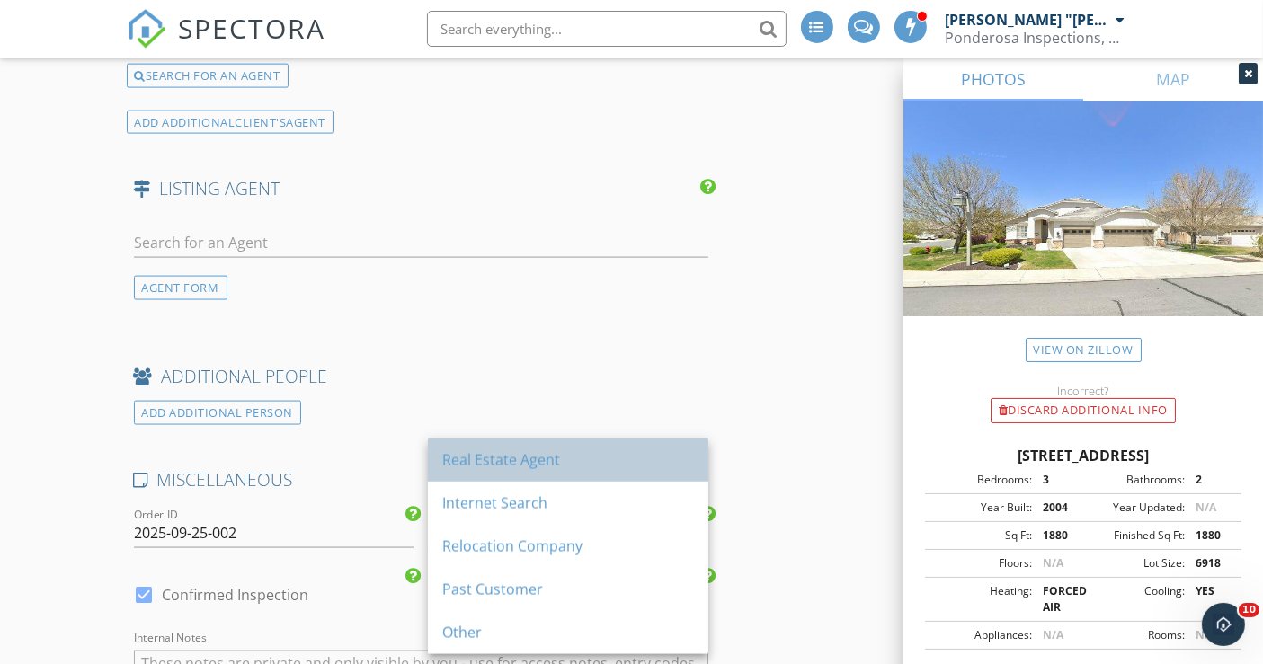
click at [492, 461] on div "Real Estate Agent" at bounding box center [568, 460] width 252 height 22
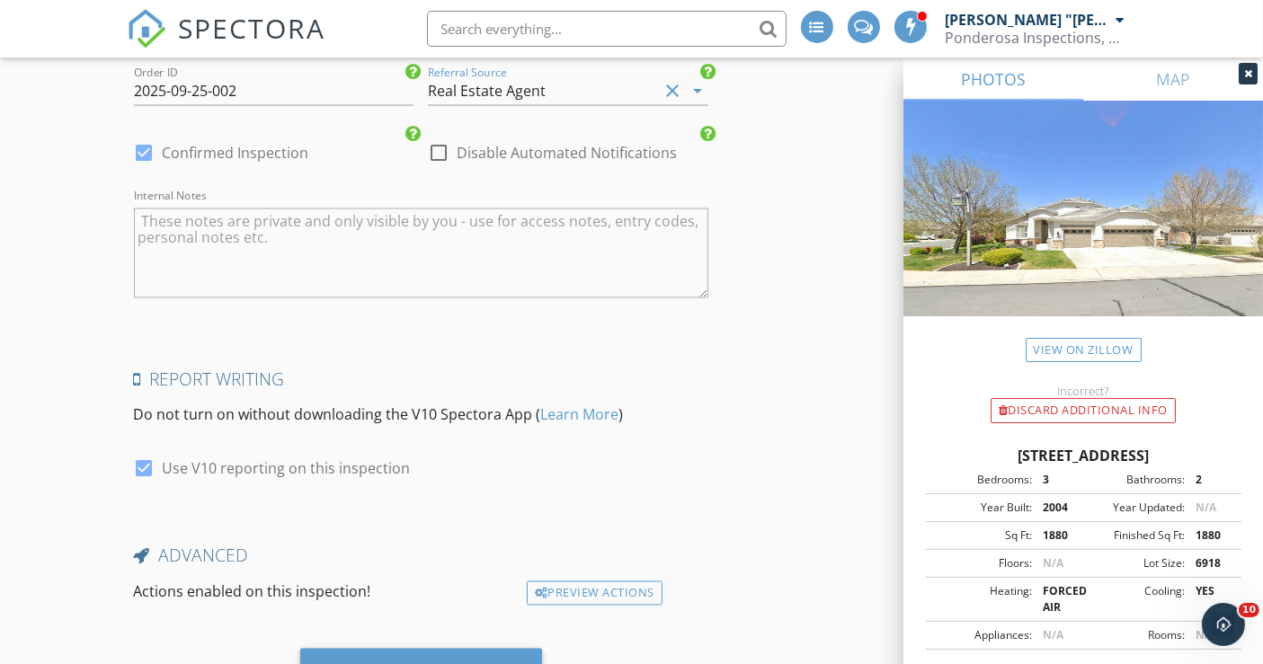
scroll to position [3069, 0]
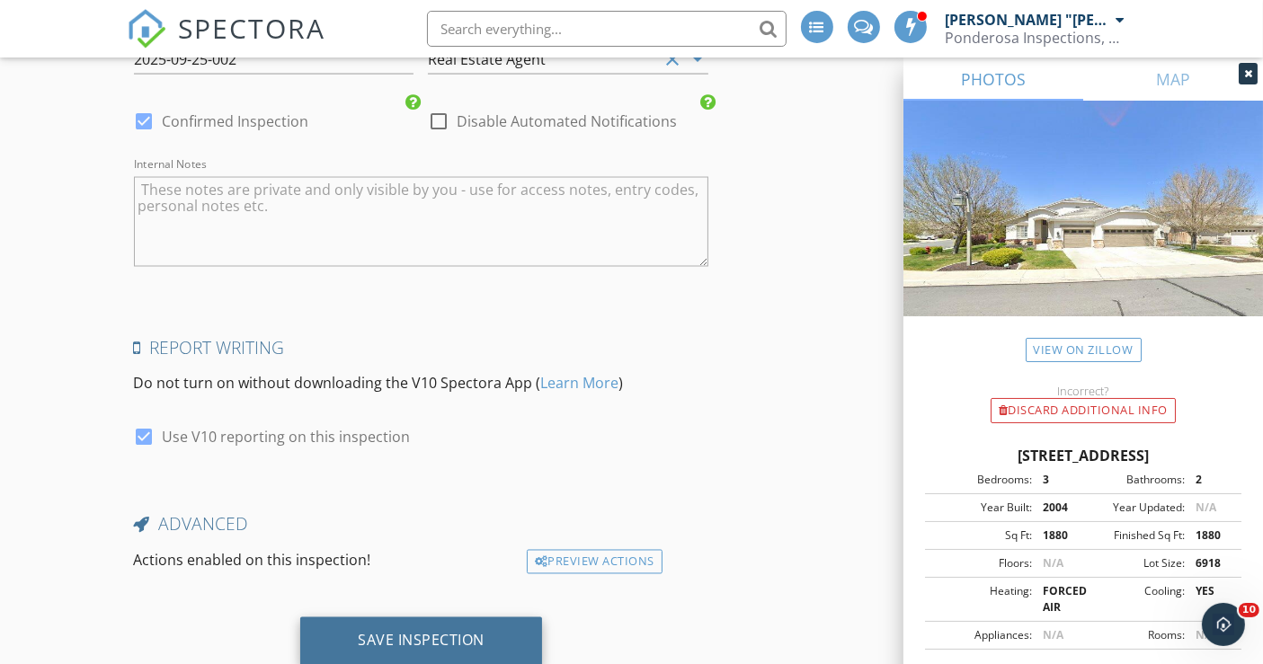
click at [434, 632] on div "Save Inspection" at bounding box center [421, 641] width 127 height 18
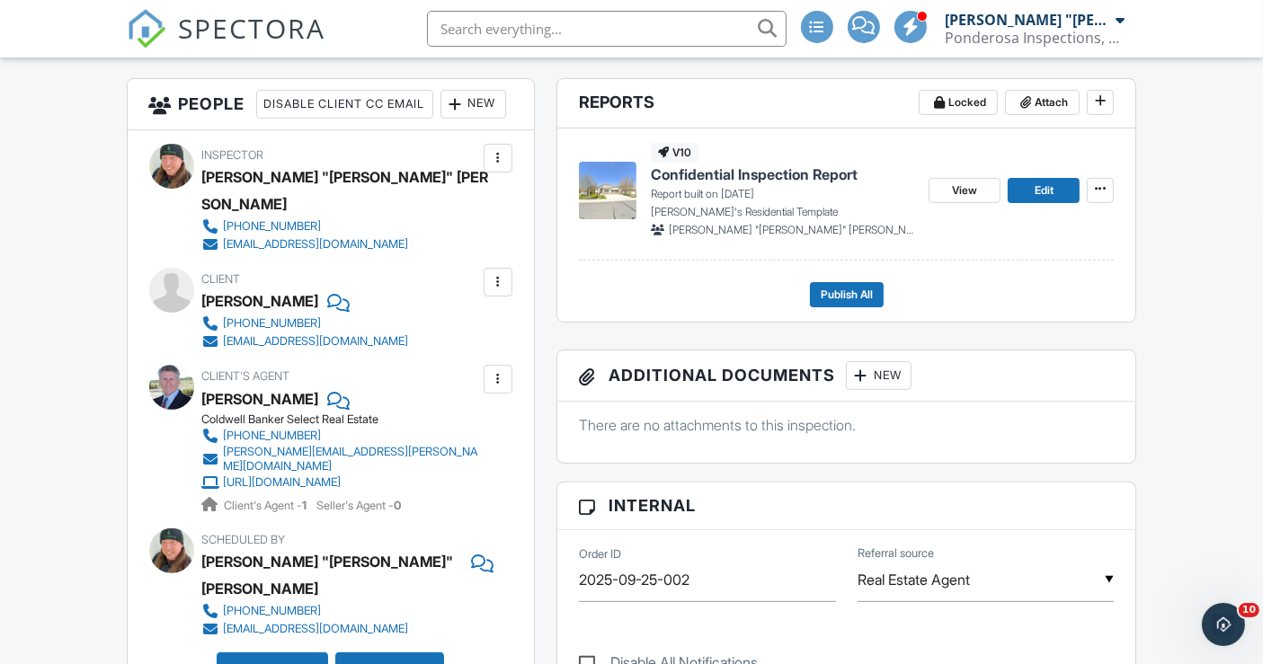
scroll to position [499, 0]
